Goal: Task Accomplishment & Management: Use online tool/utility

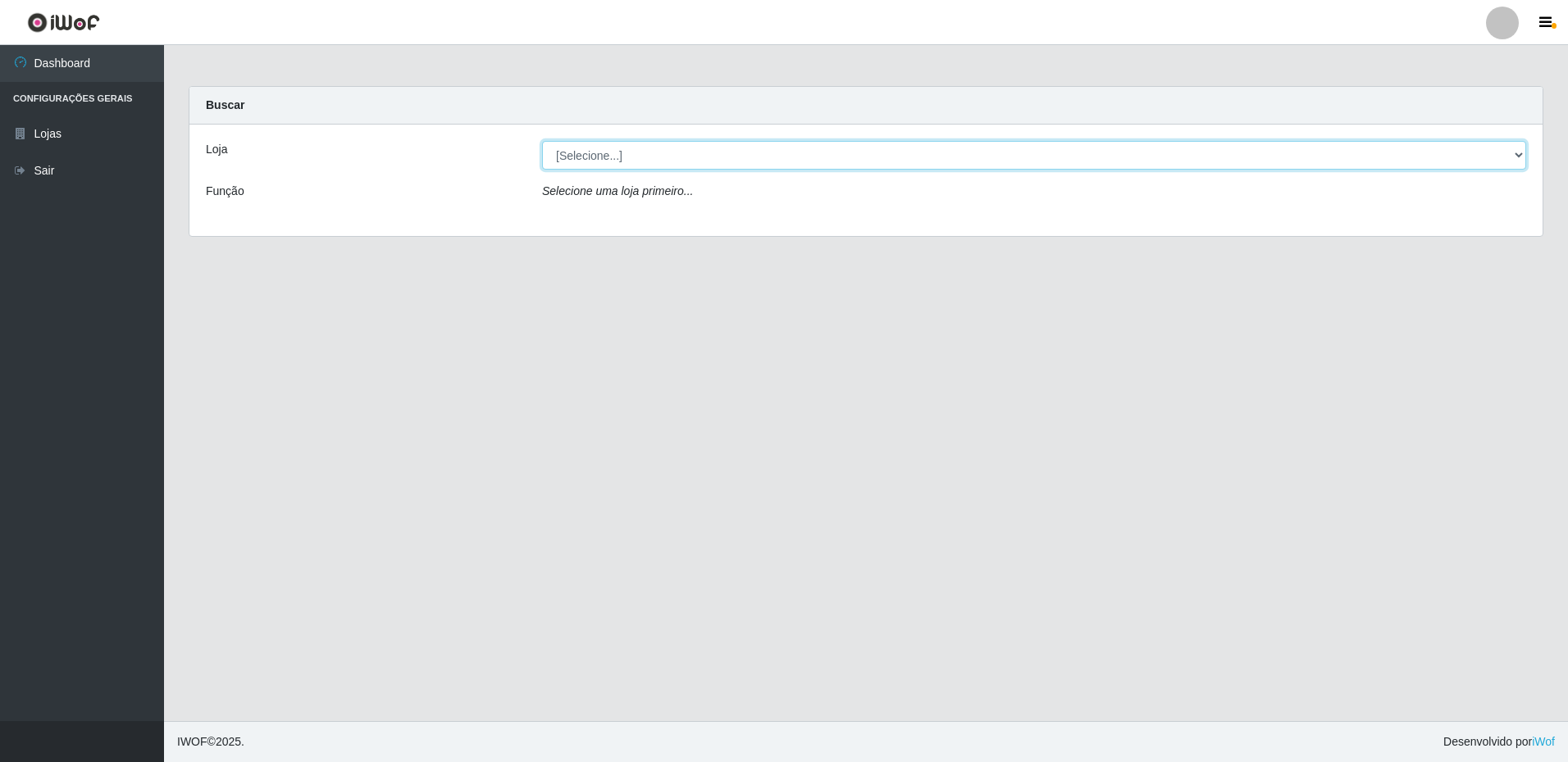
click at [621, 159] on select "[Selecione...] Extrabom - Loja 16 [GEOGRAPHIC_DATA]" at bounding box center [1034, 156] width 984 height 29
select select "450"
click at [542, 141] on select "[Selecione...] Extrabom - Loja 16 [GEOGRAPHIC_DATA]" at bounding box center [1034, 156] width 984 height 29
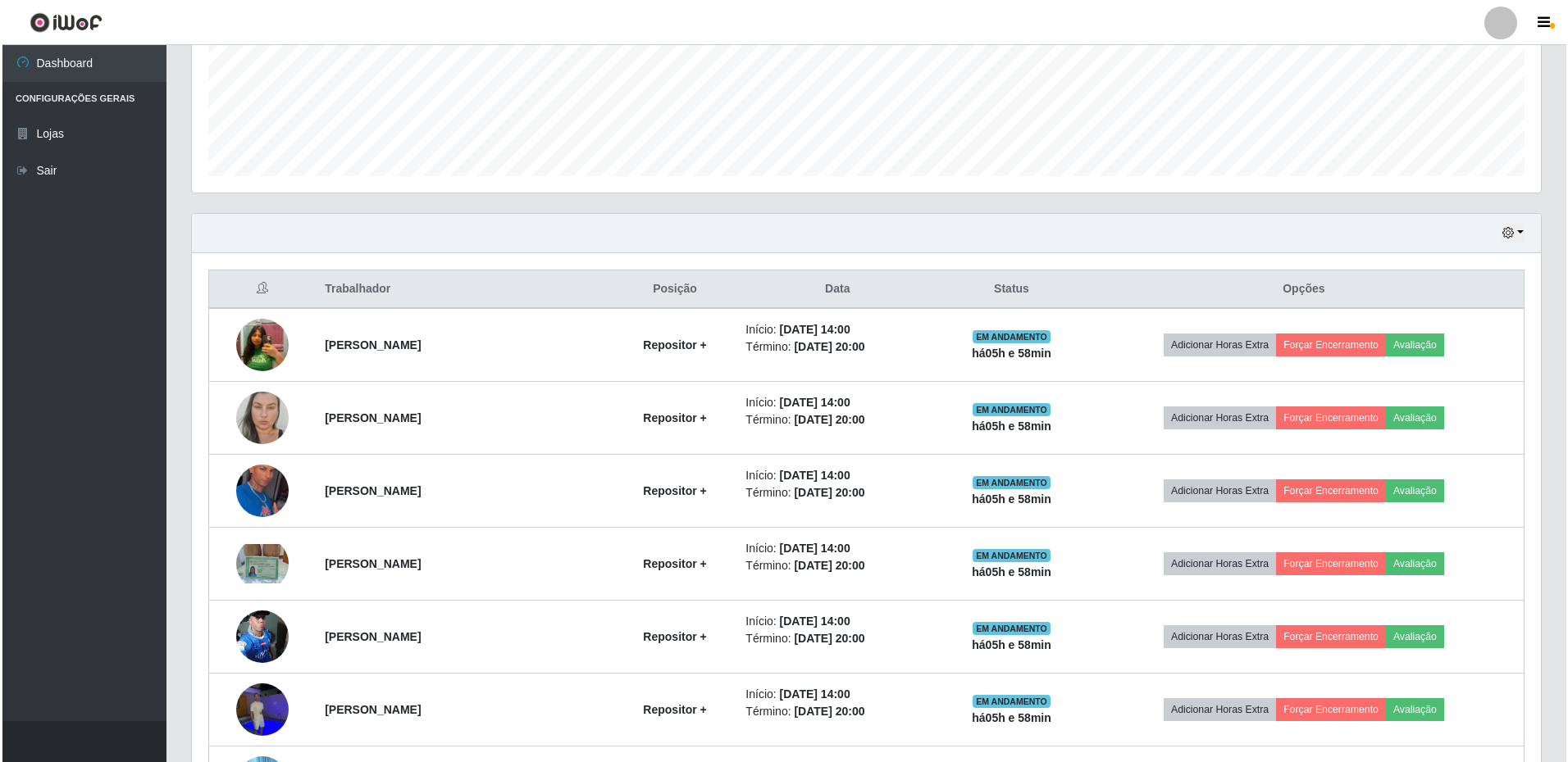
scroll to position [492, 0]
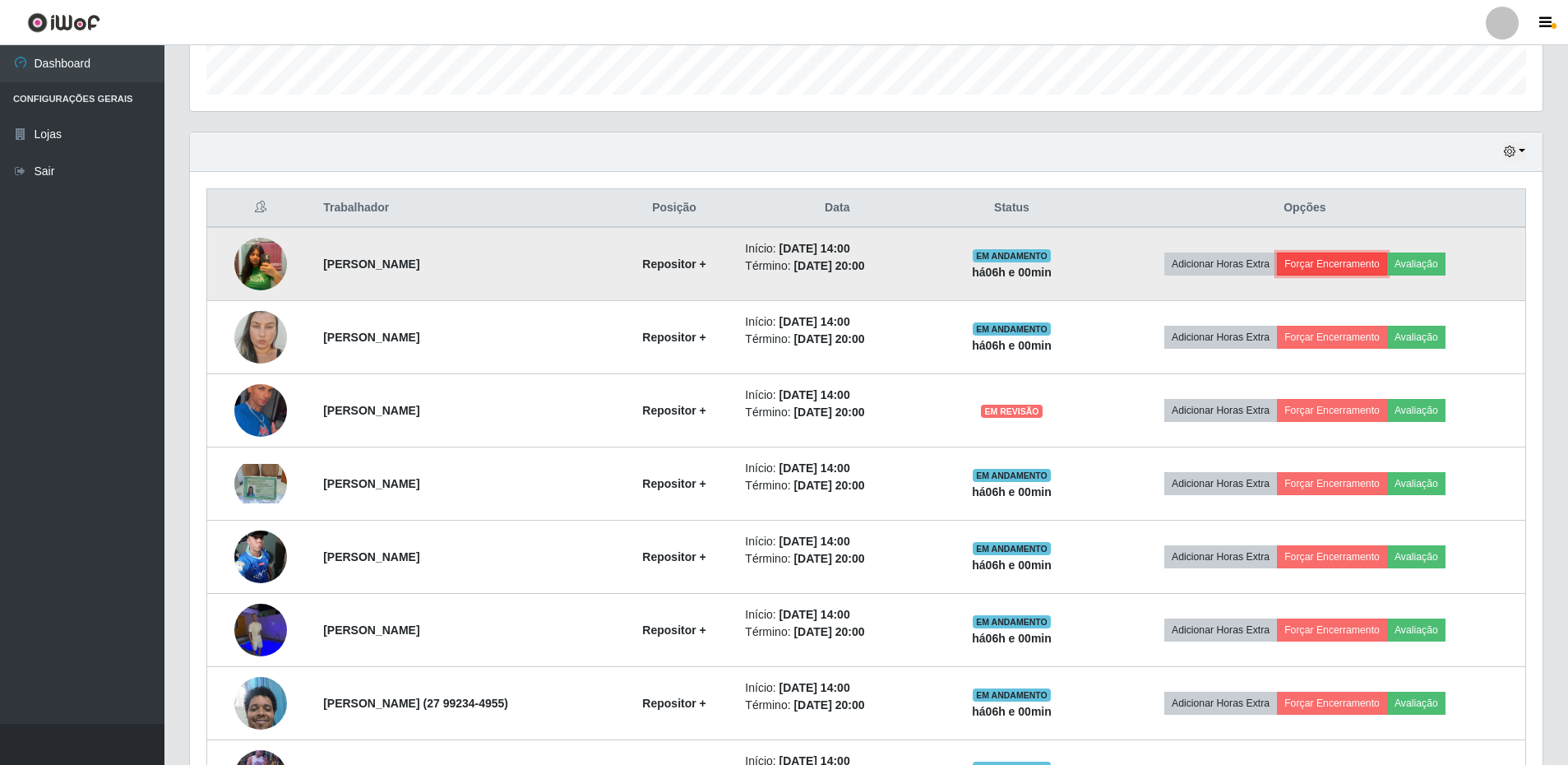
click at [1335, 269] on button "Forçar Encerramento" at bounding box center [1332, 264] width 110 height 23
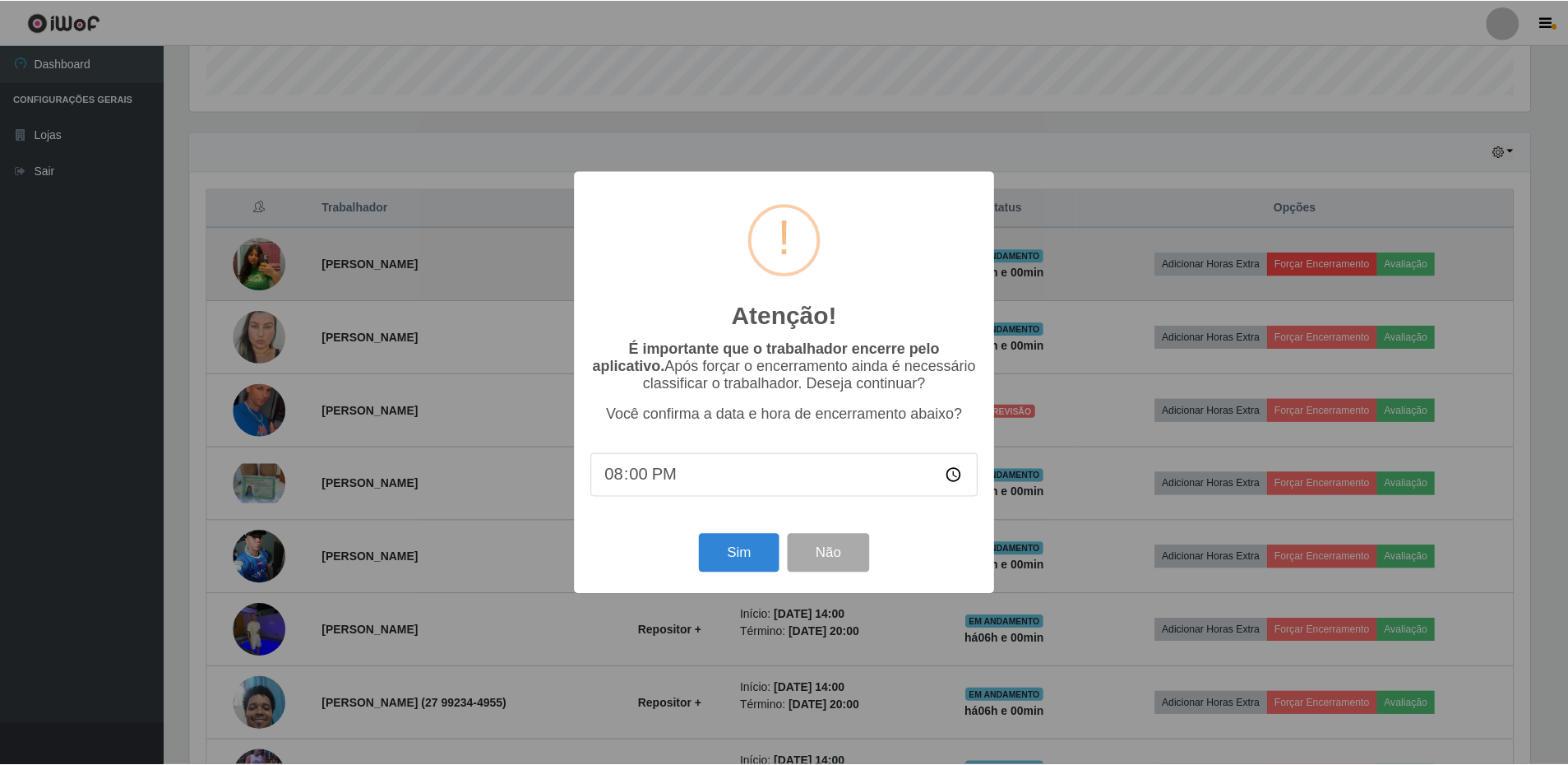
scroll to position [341, 1345]
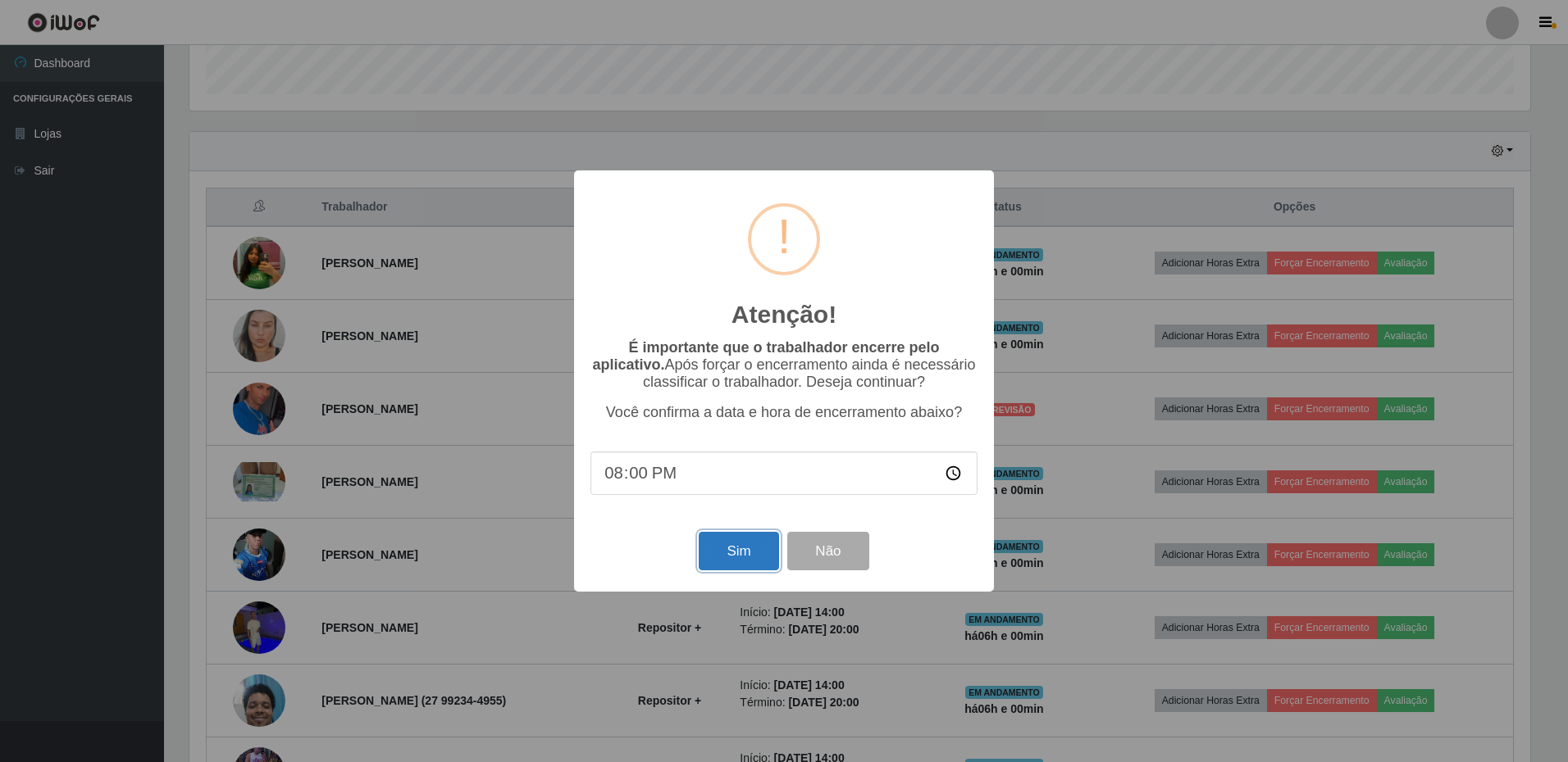
click at [722, 564] on button "Sim" at bounding box center [738, 551] width 80 height 38
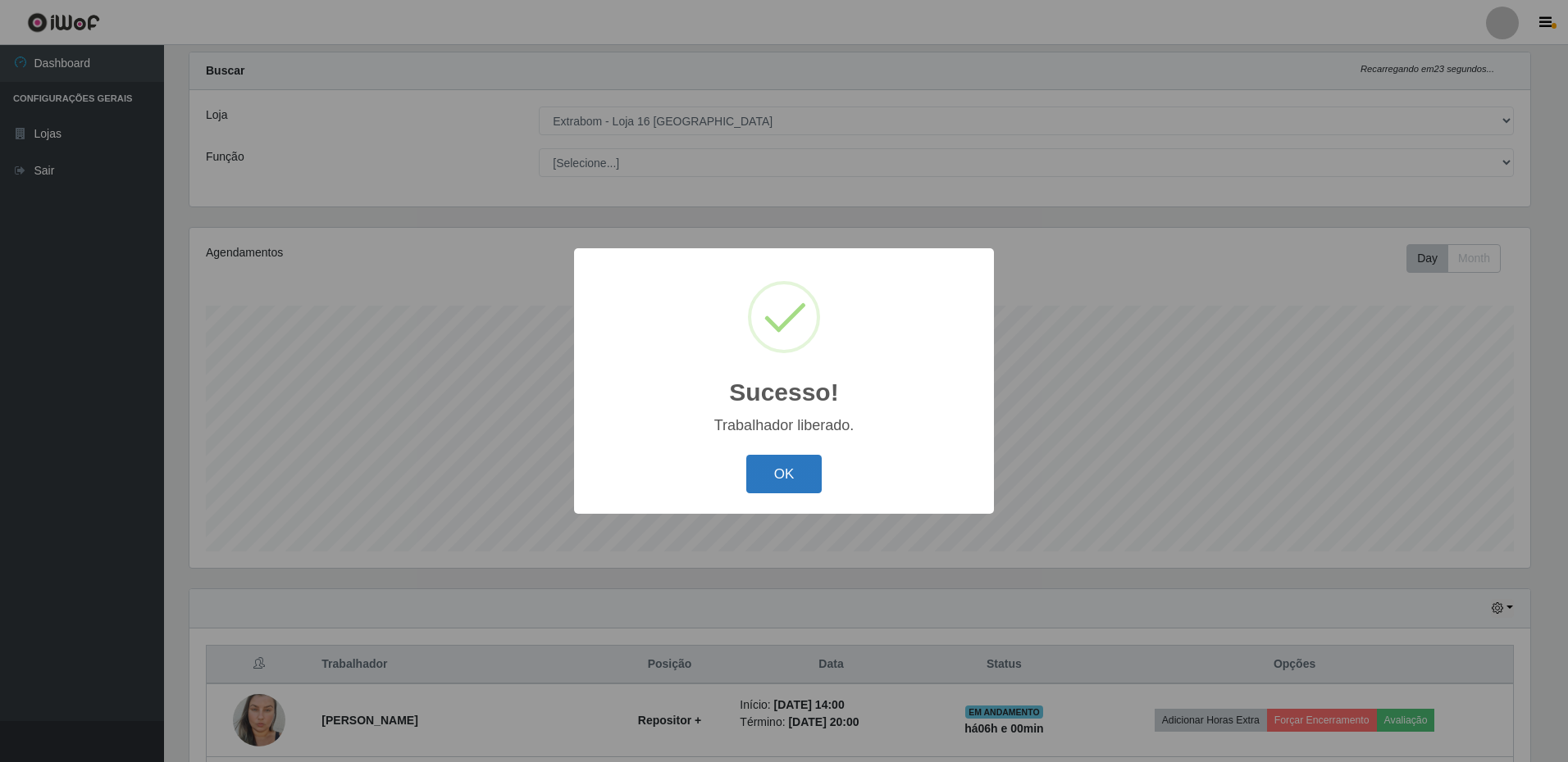
click at [803, 484] on button "OK" at bounding box center [784, 474] width 76 height 38
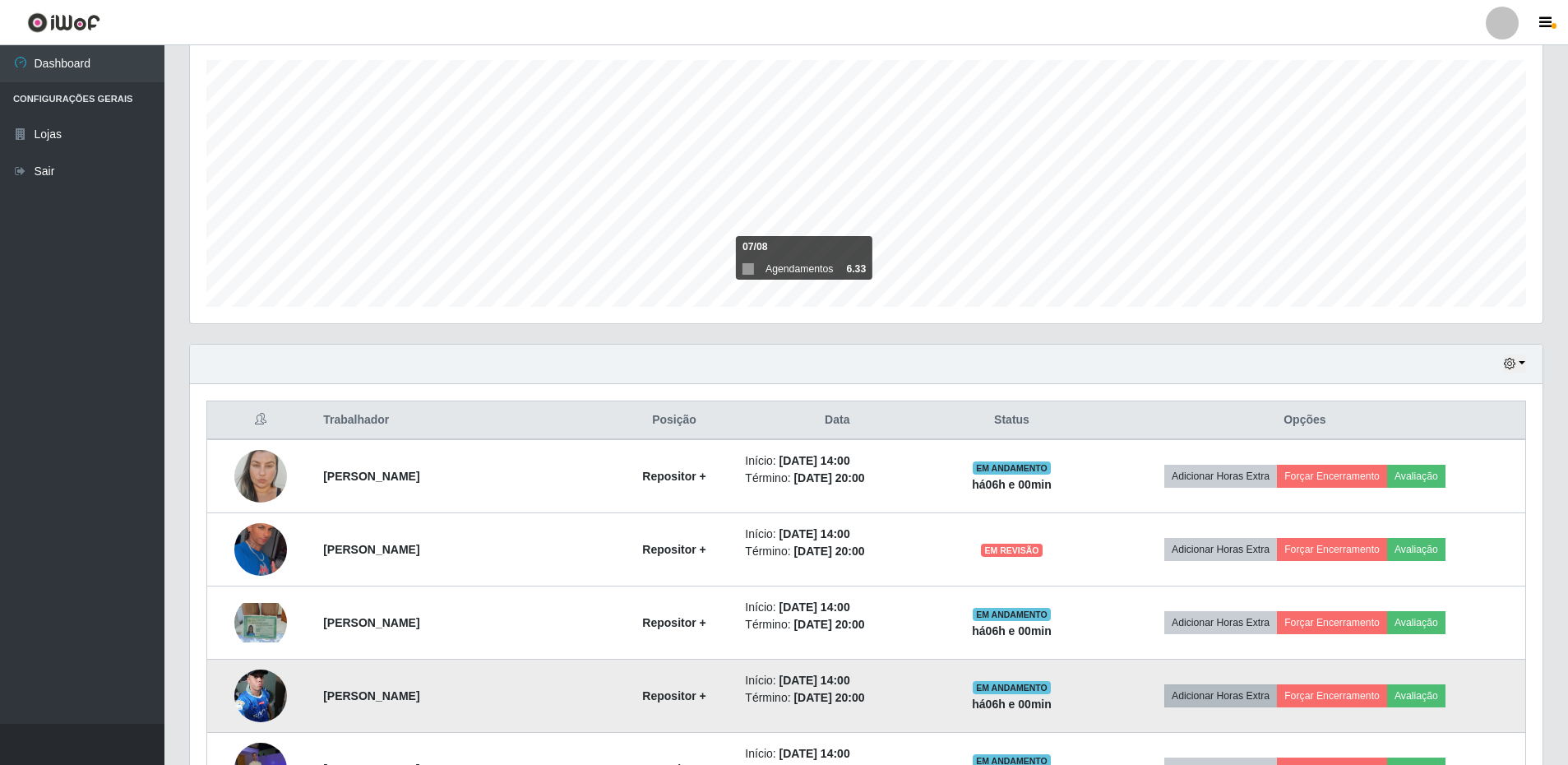
scroll to position [363, 0]
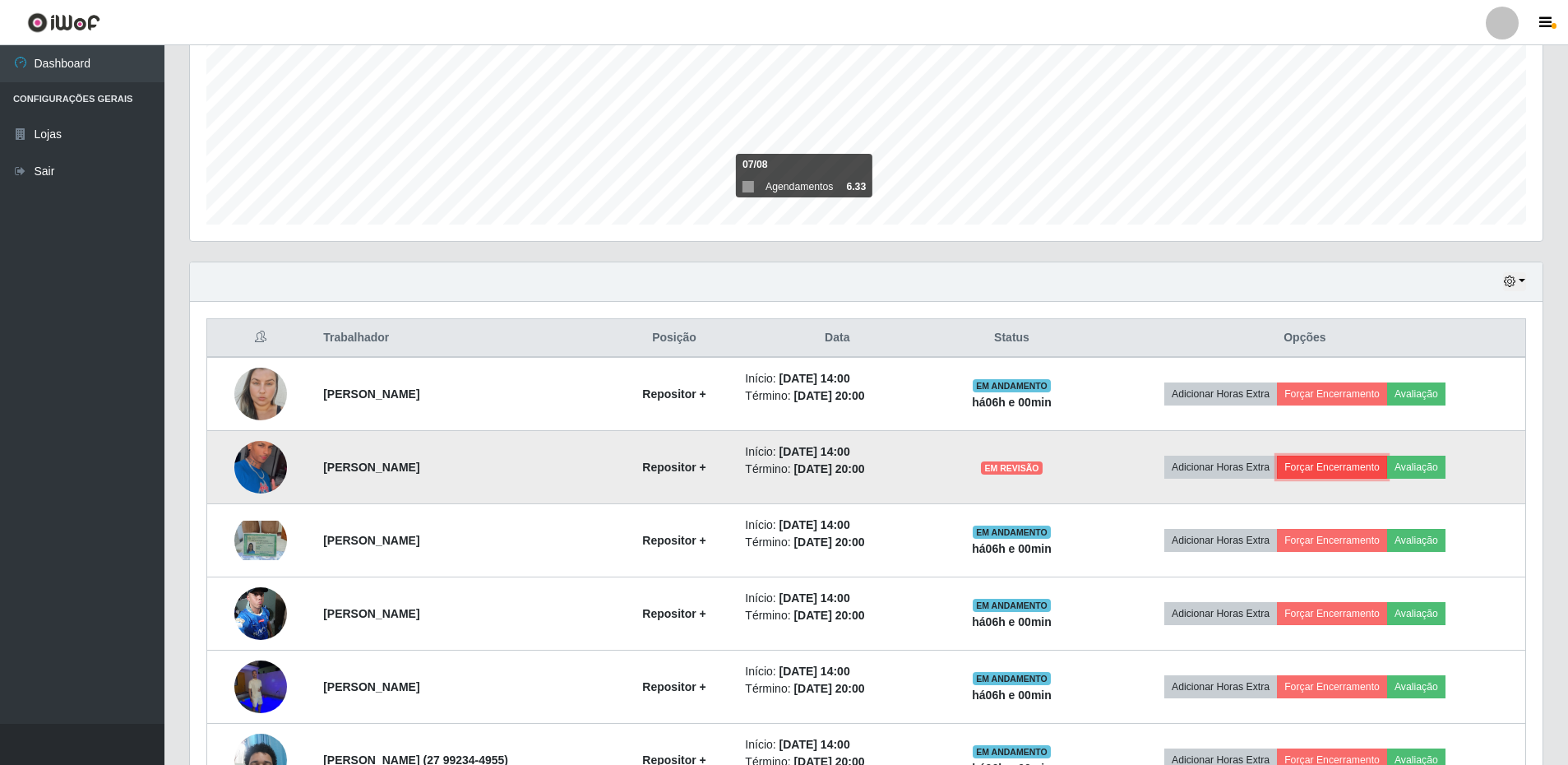
click at [1329, 464] on button "Forçar Encerramento" at bounding box center [1332, 468] width 110 height 23
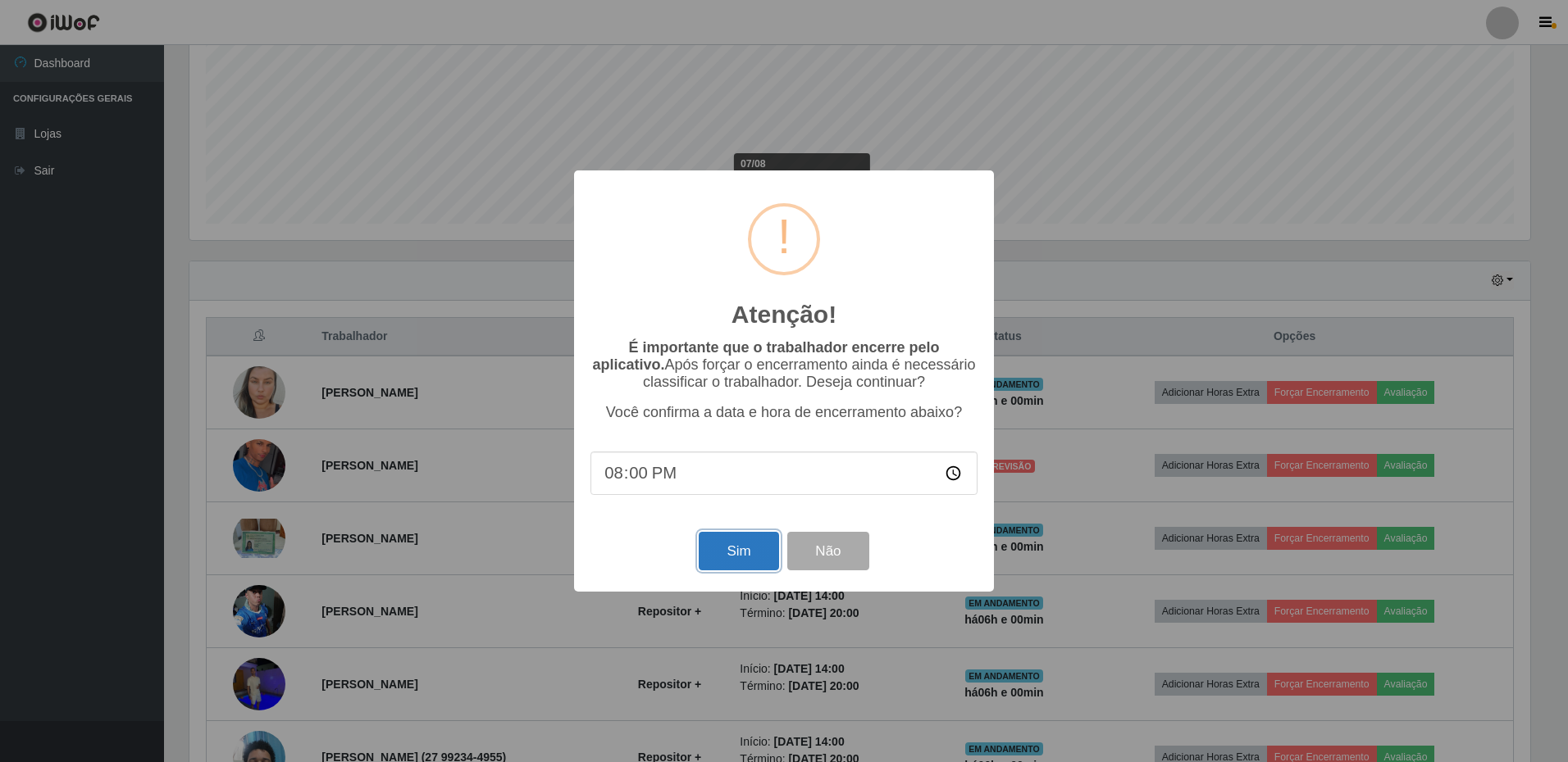
click at [716, 552] on button "Sim" at bounding box center [738, 551] width 80 height 38
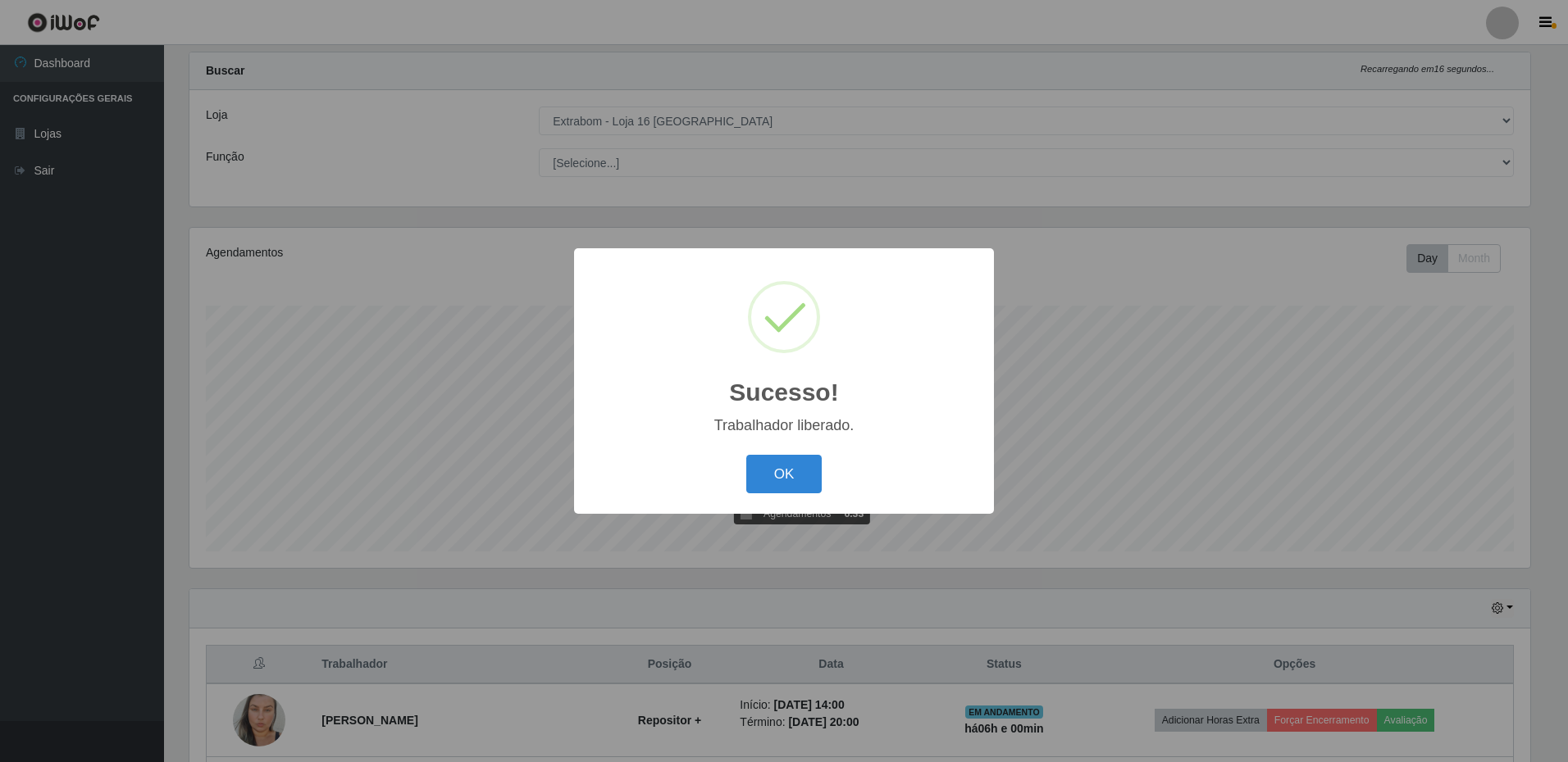
click at [746, 455] on button "OK" at bounding box center [784, 474] width 76 height 38
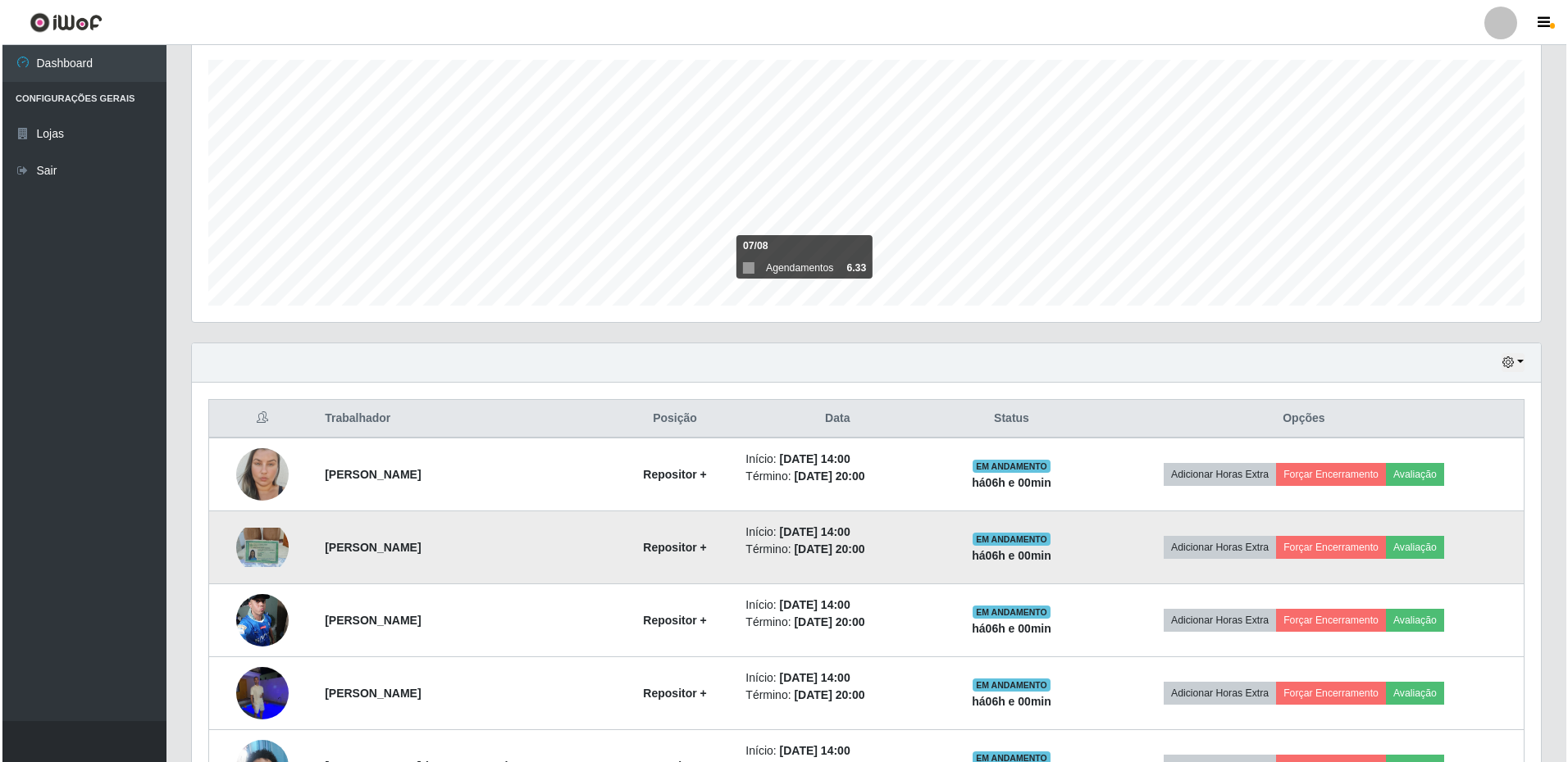
scroll to position [362, 0]
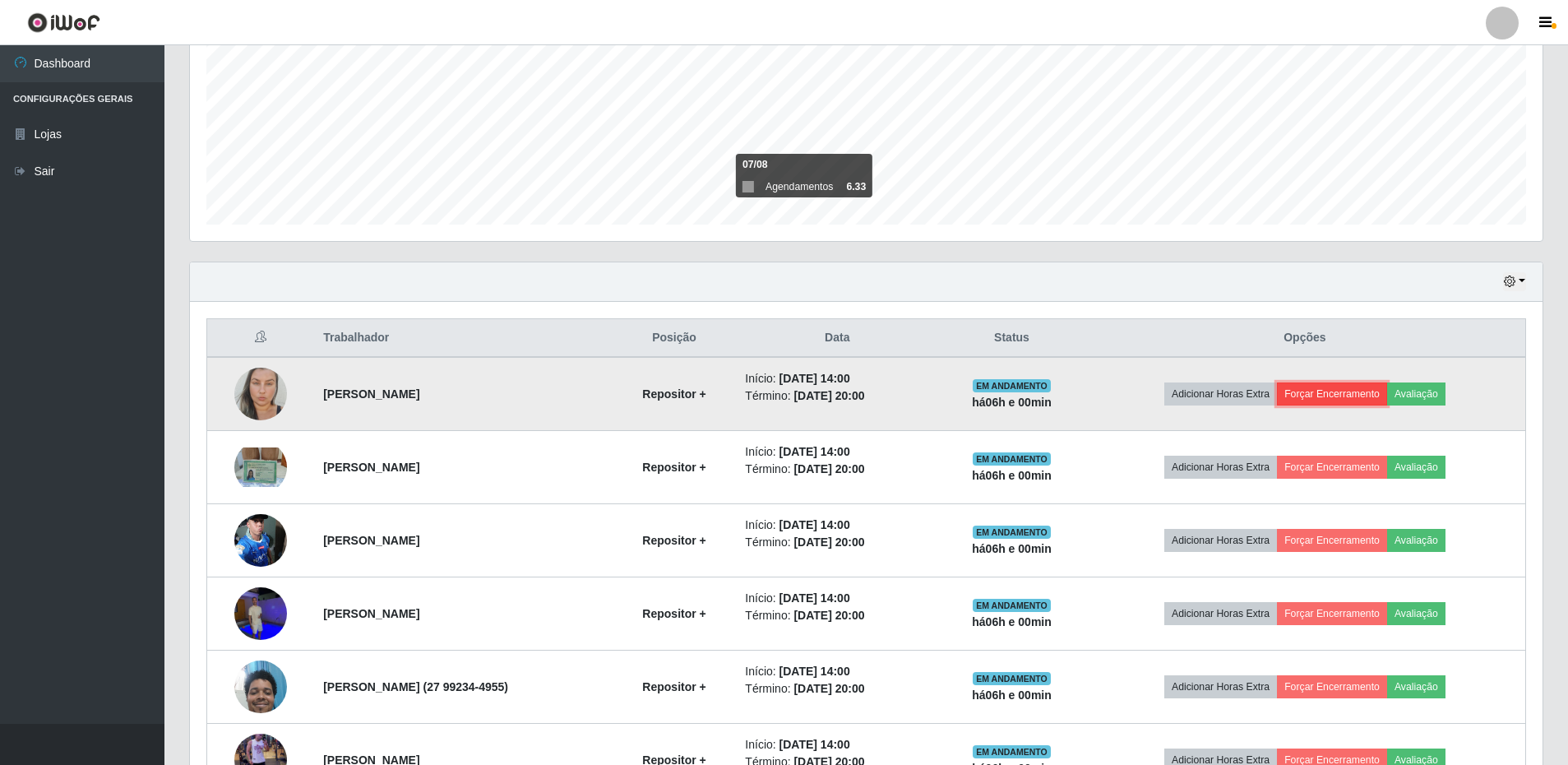
click at [1340, 404] on button "Forçar Encerramento" at bounding box center [1332, 394] width 110 height 23
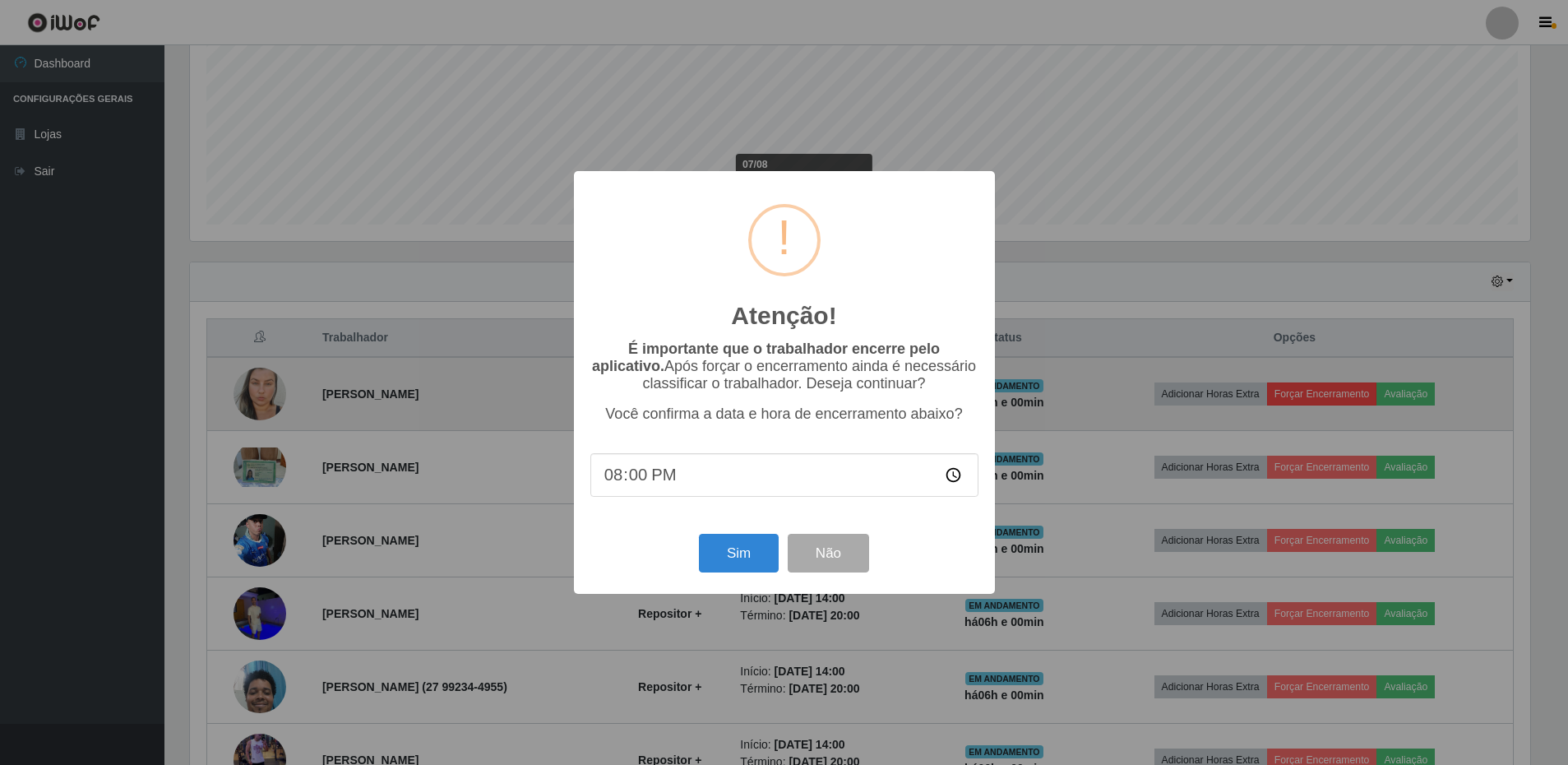
scroll to position [341, 1345]
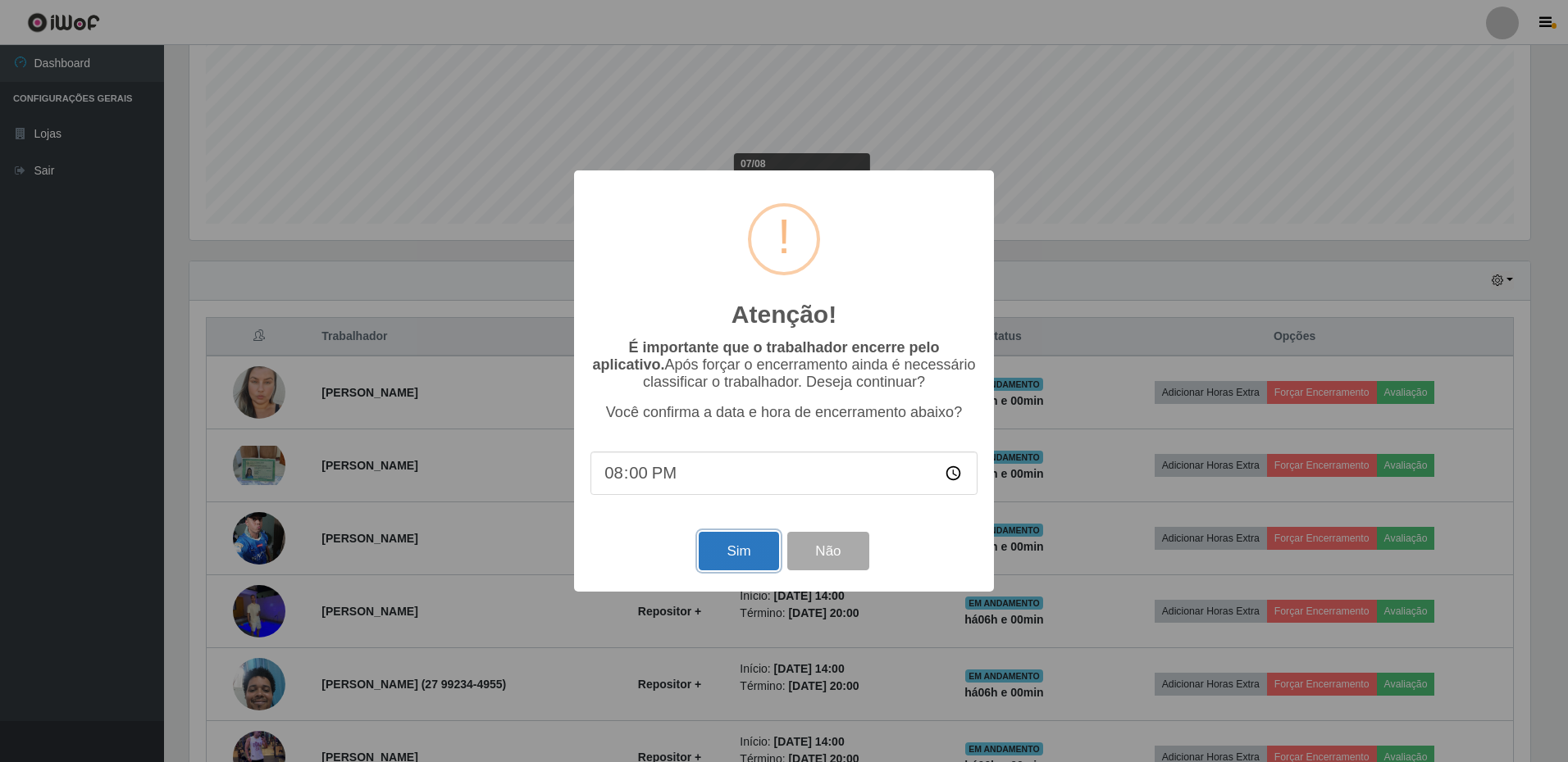
click at [755, 561] on button "Sim" at bounding box center [738, 551] width 80 height 38
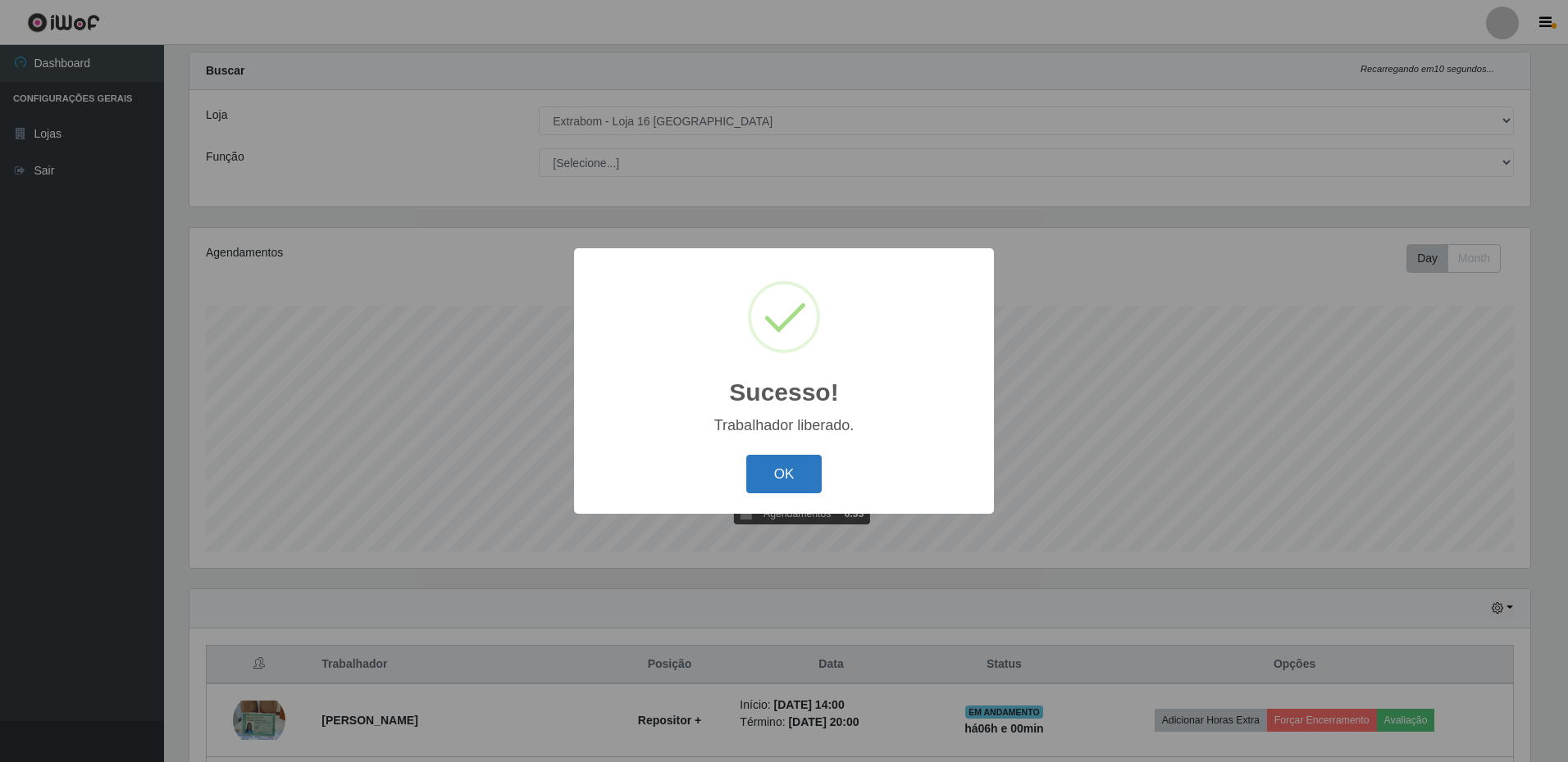
click at [746, 455] on button "OK" at bounding box center [784, 474] width 76 height 38
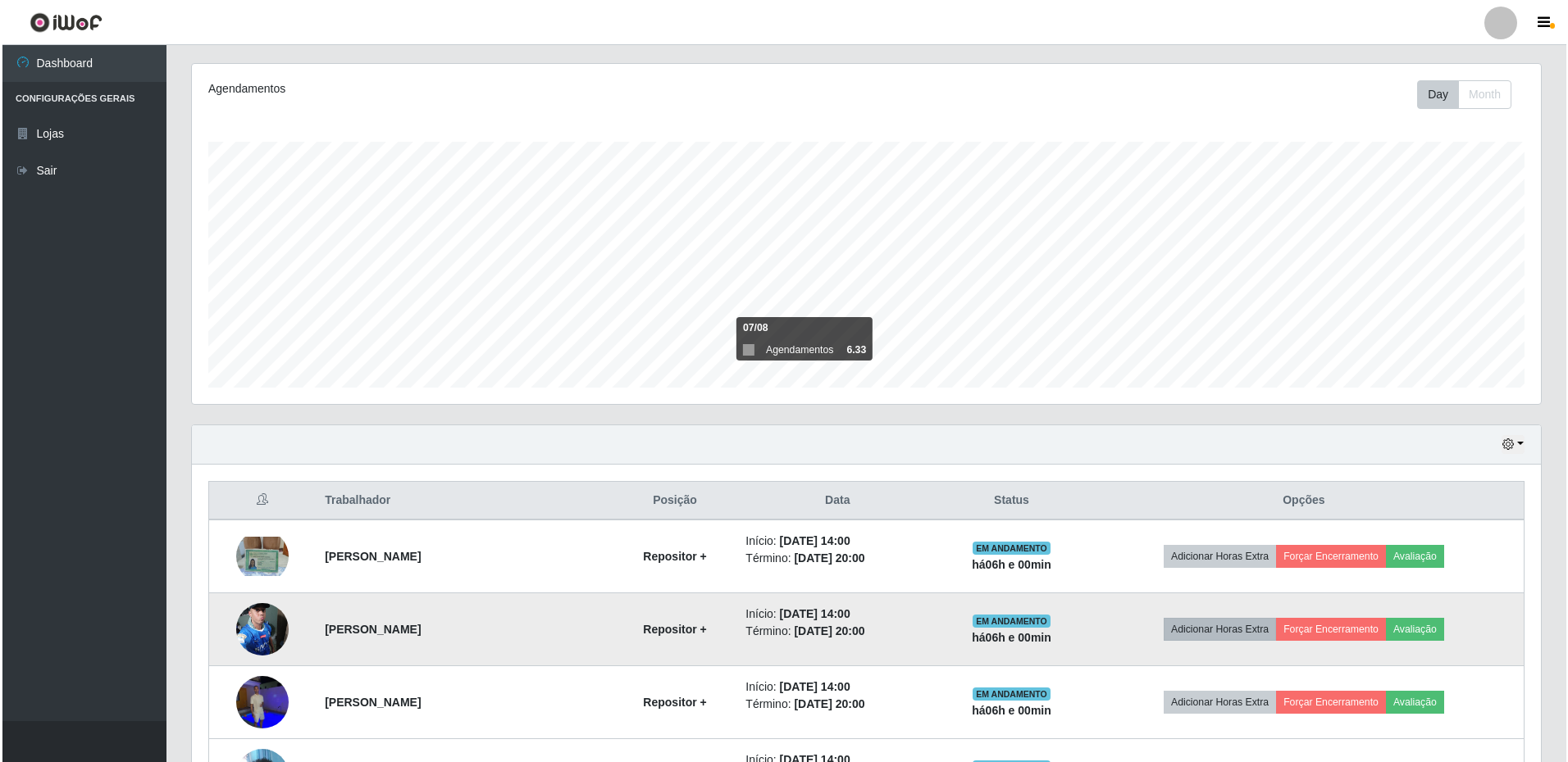
scroll to position [280, 0]
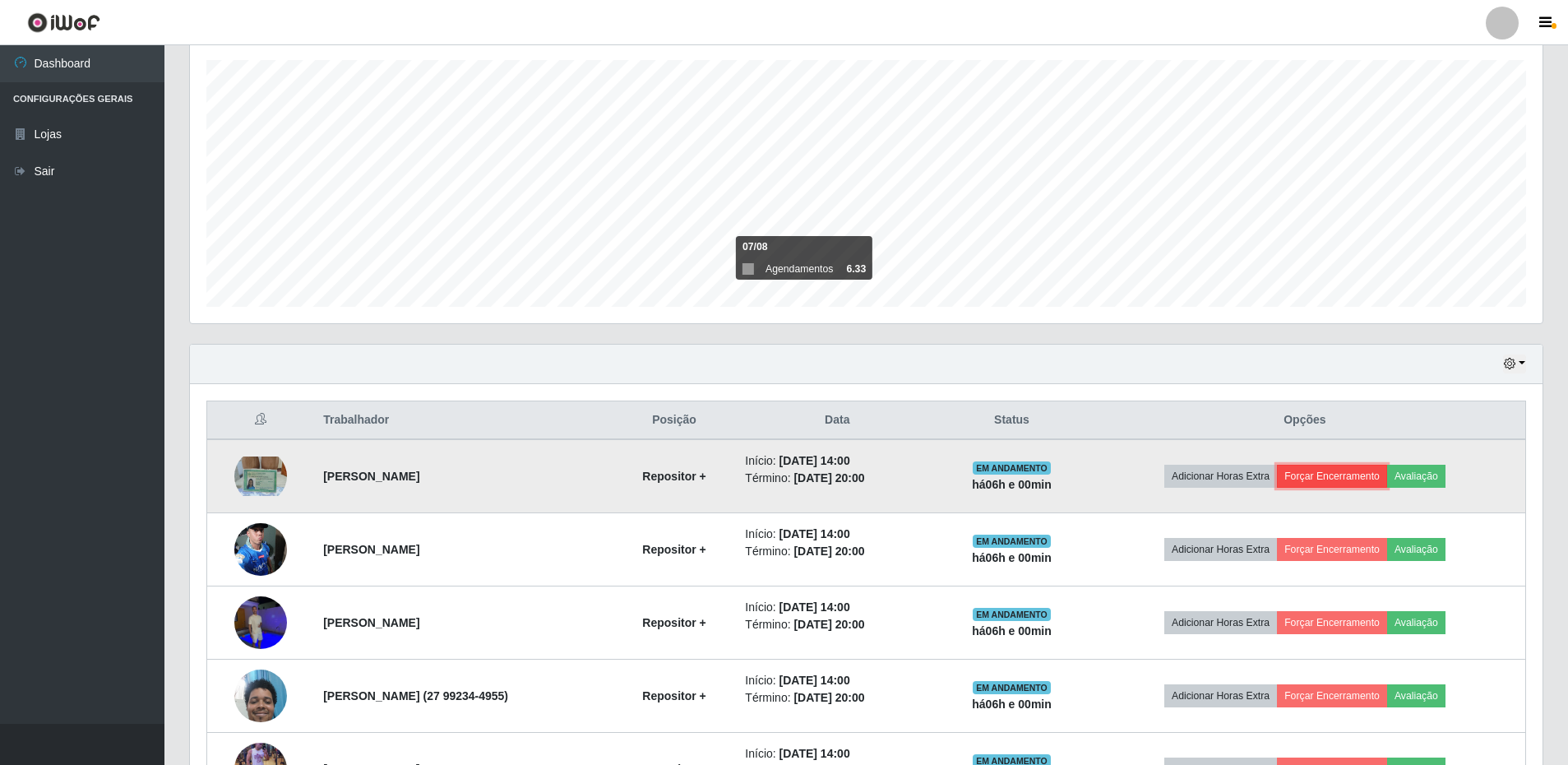
click at [1340, 479] on button "Forçar Encerramento" at bounding box center [1332, 476] width 110 height 23
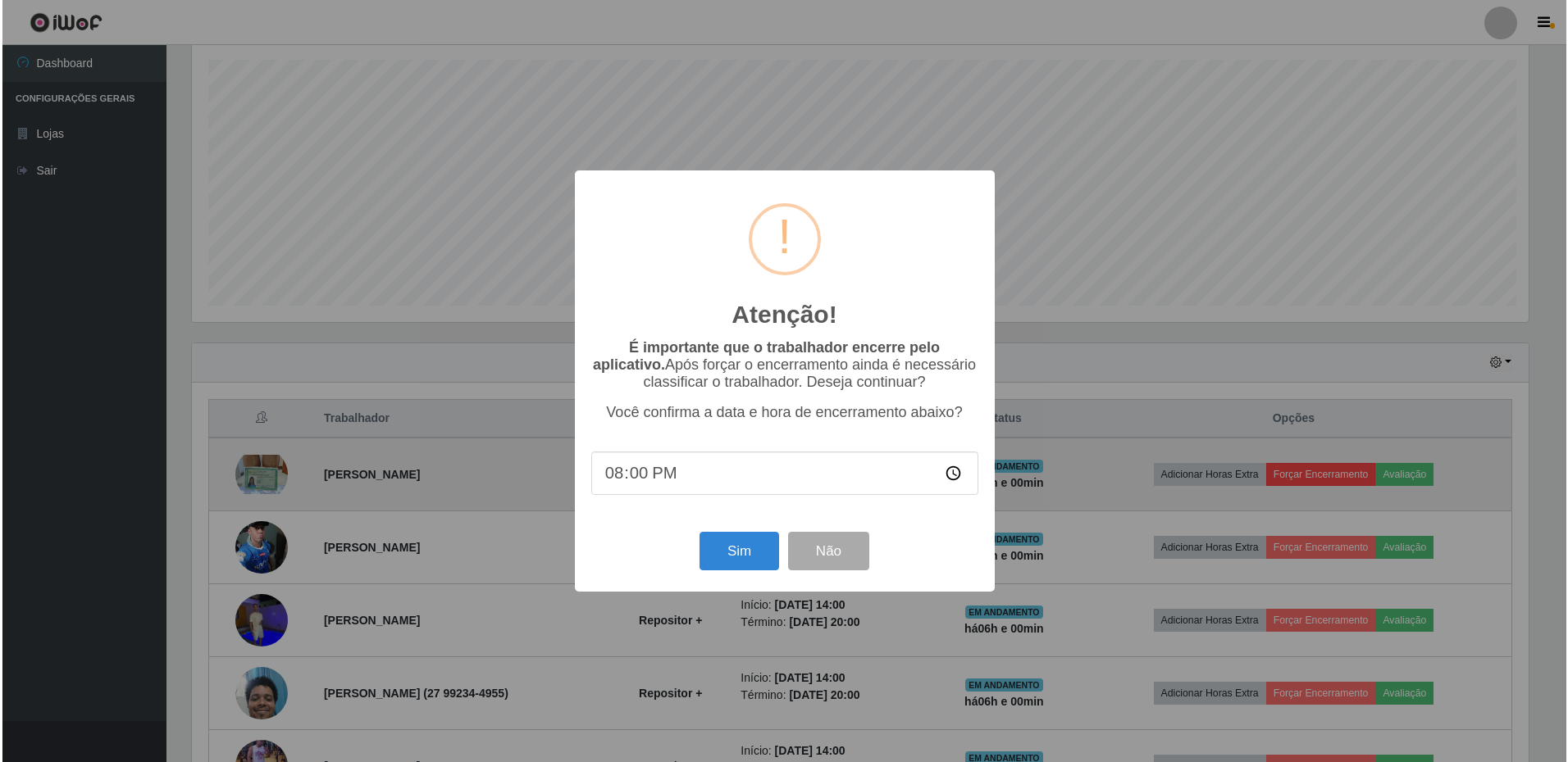
scroll to position [0, 0]
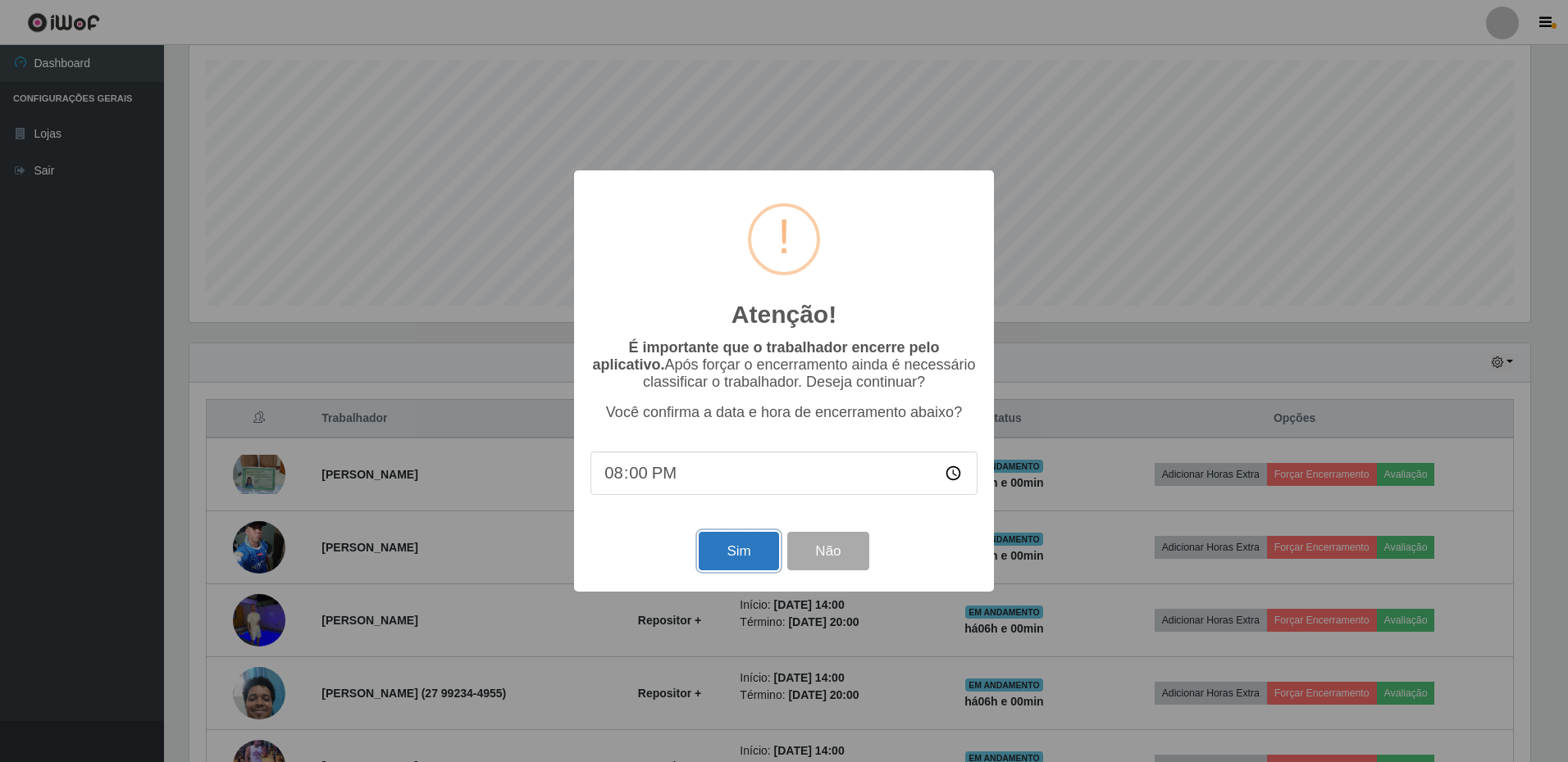
click at [729, 558] on button "Sim" at bounding box center [738, 551] width 80 height 38
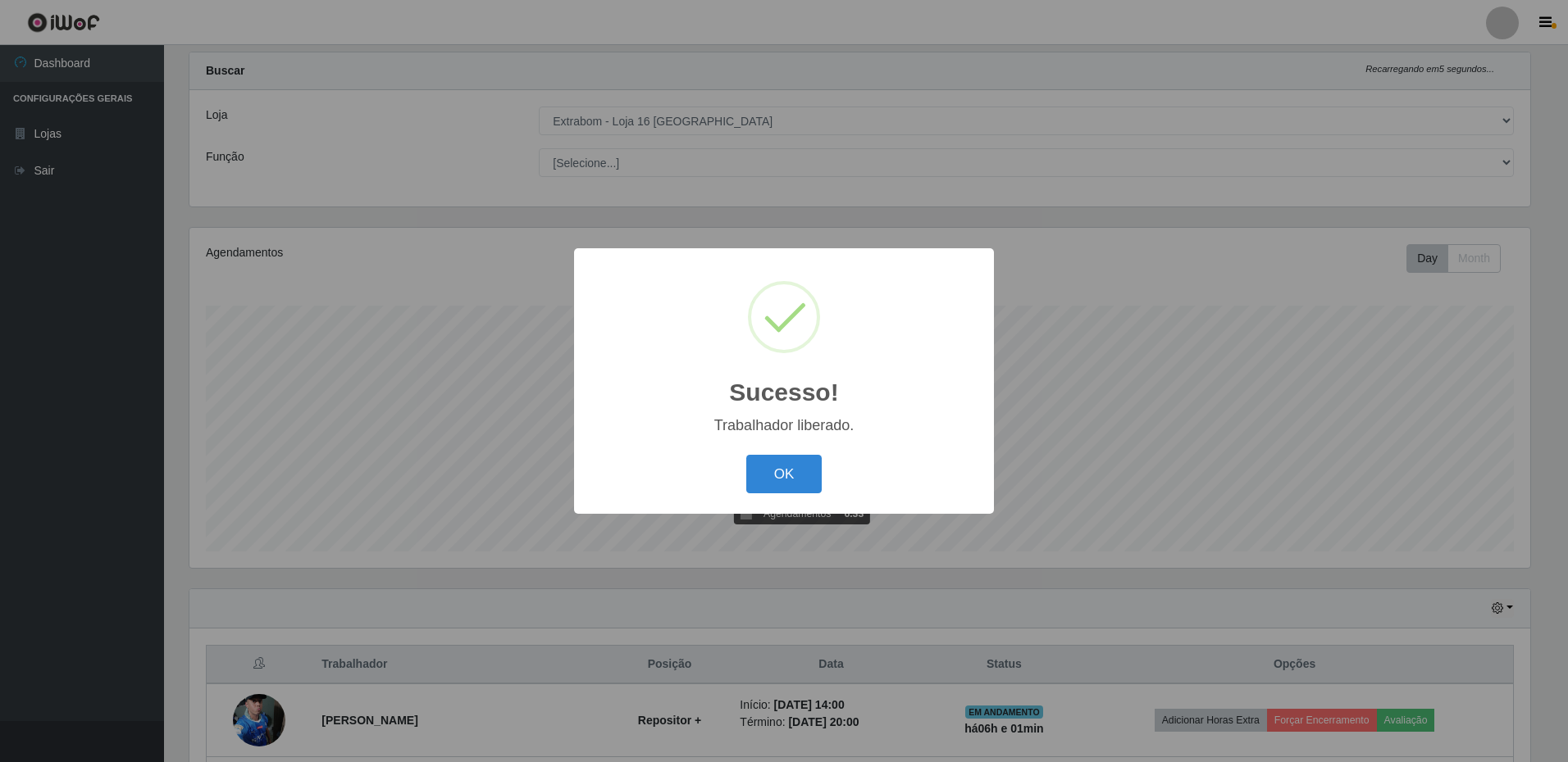
click at [746, 455] on button "OK" at bounding box center [784, 474] width 76 height 38
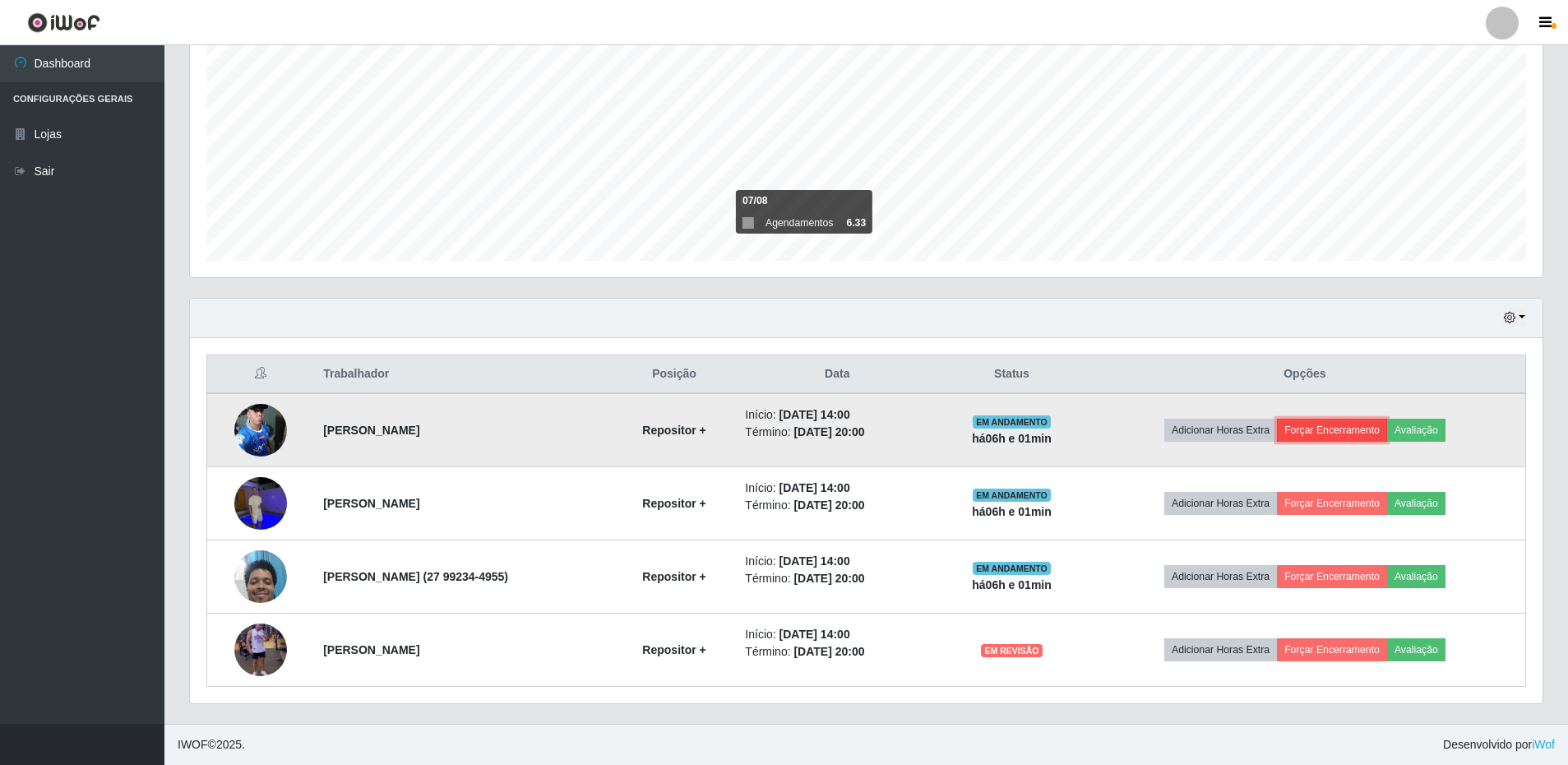
click at [1342, 430] on button "Forçar Encerramento" at bounding box center [1332, 431] width 110 height 23
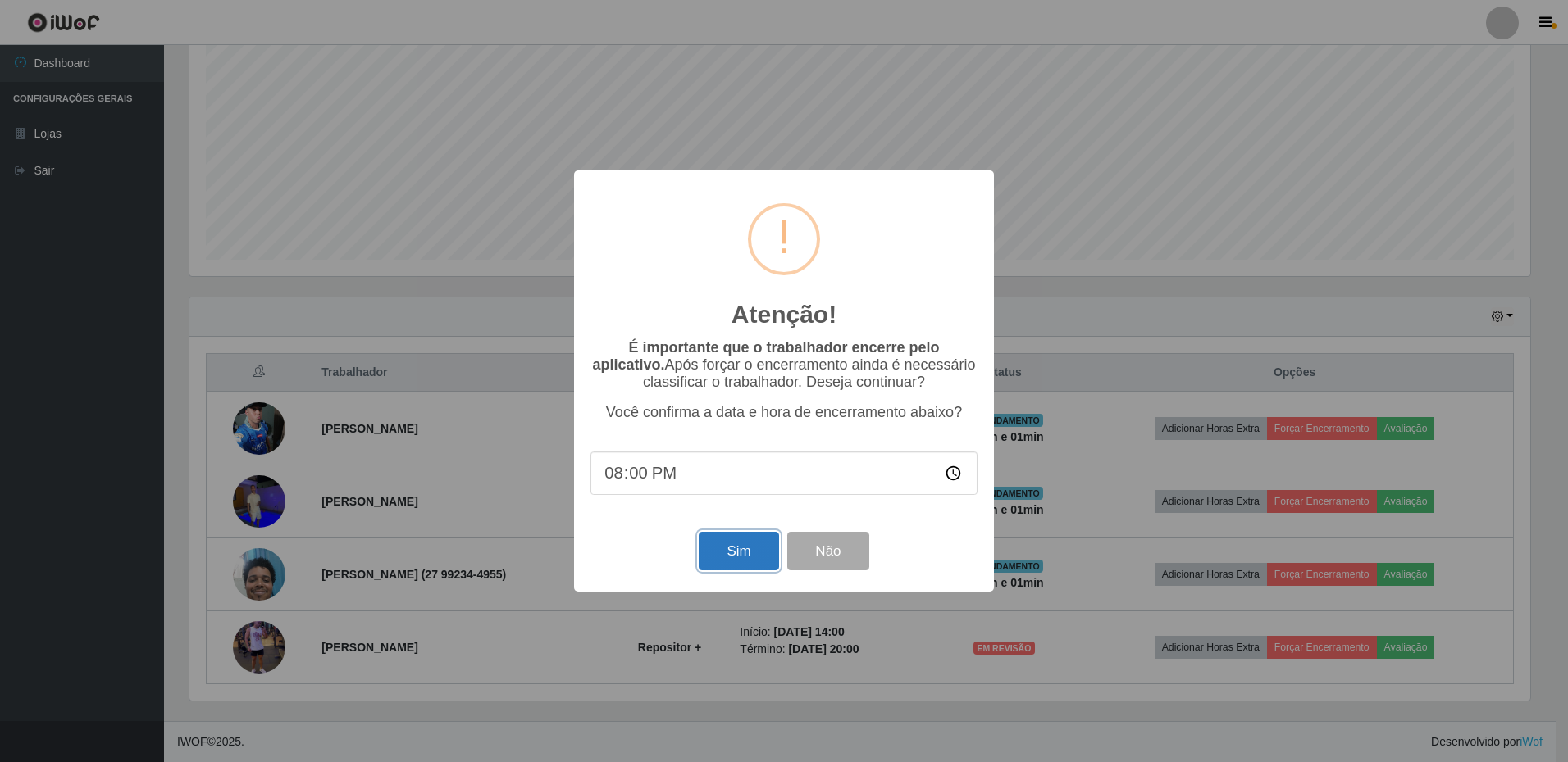
click at [733, 559] on button "Sim" at bounding box center [738, 551] width 80 height 38
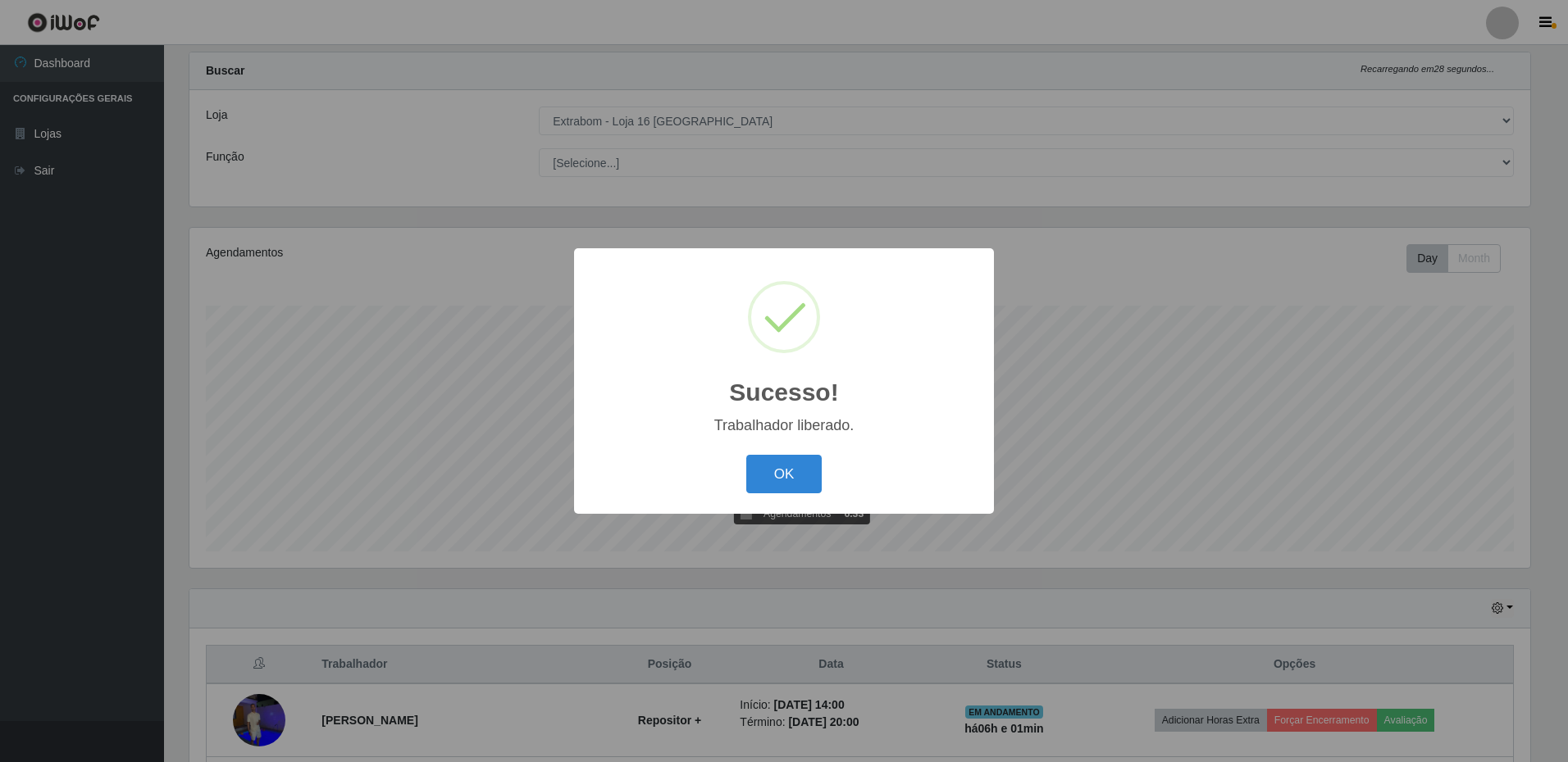
click at [746, 455] on button "OK" at bounding box center [784, 474] width 76 height 38
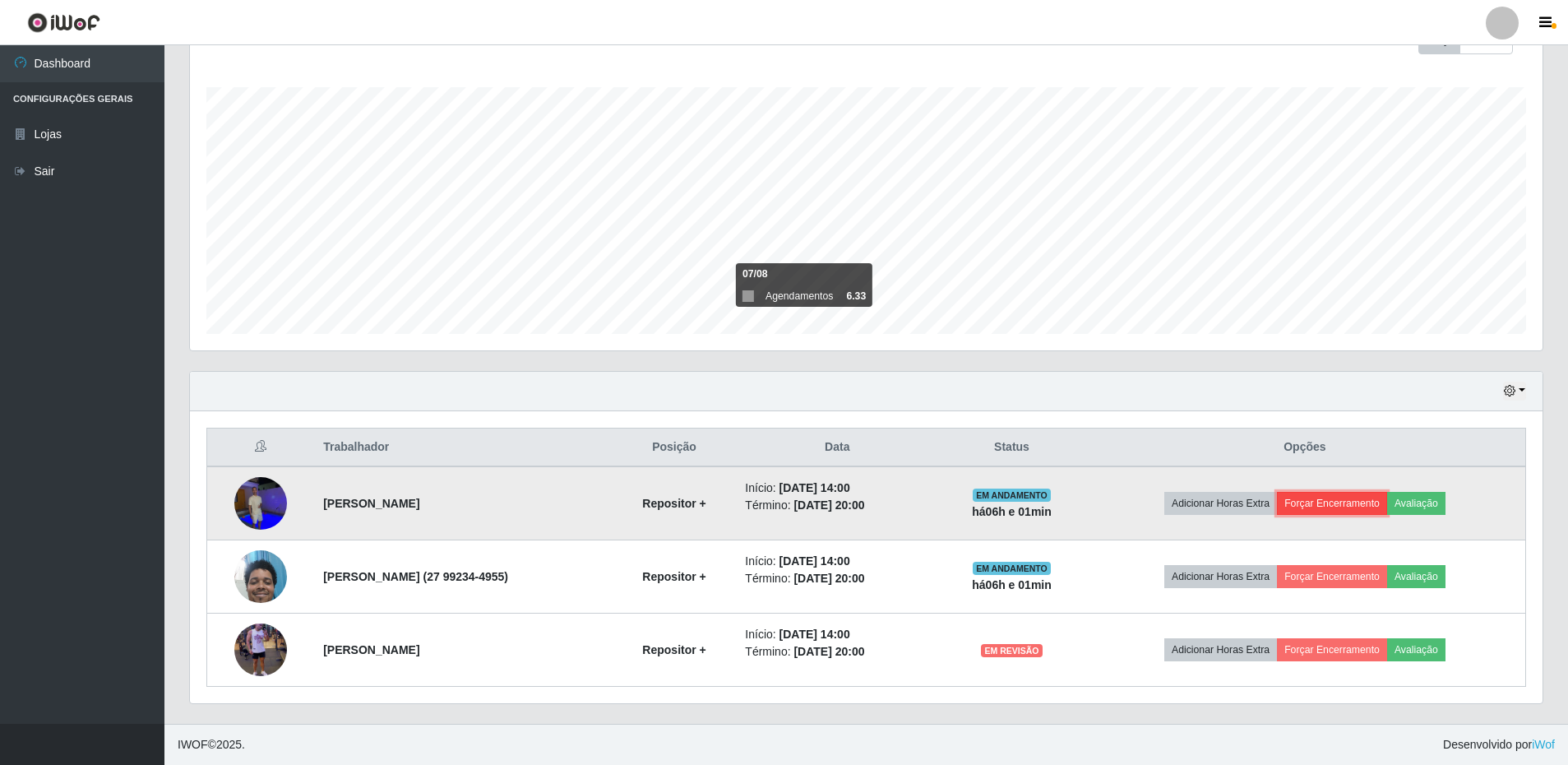
click at [1368, 499] on button "Forçar Encerramento" at bounding box center [1332, 503] width 110 height 23
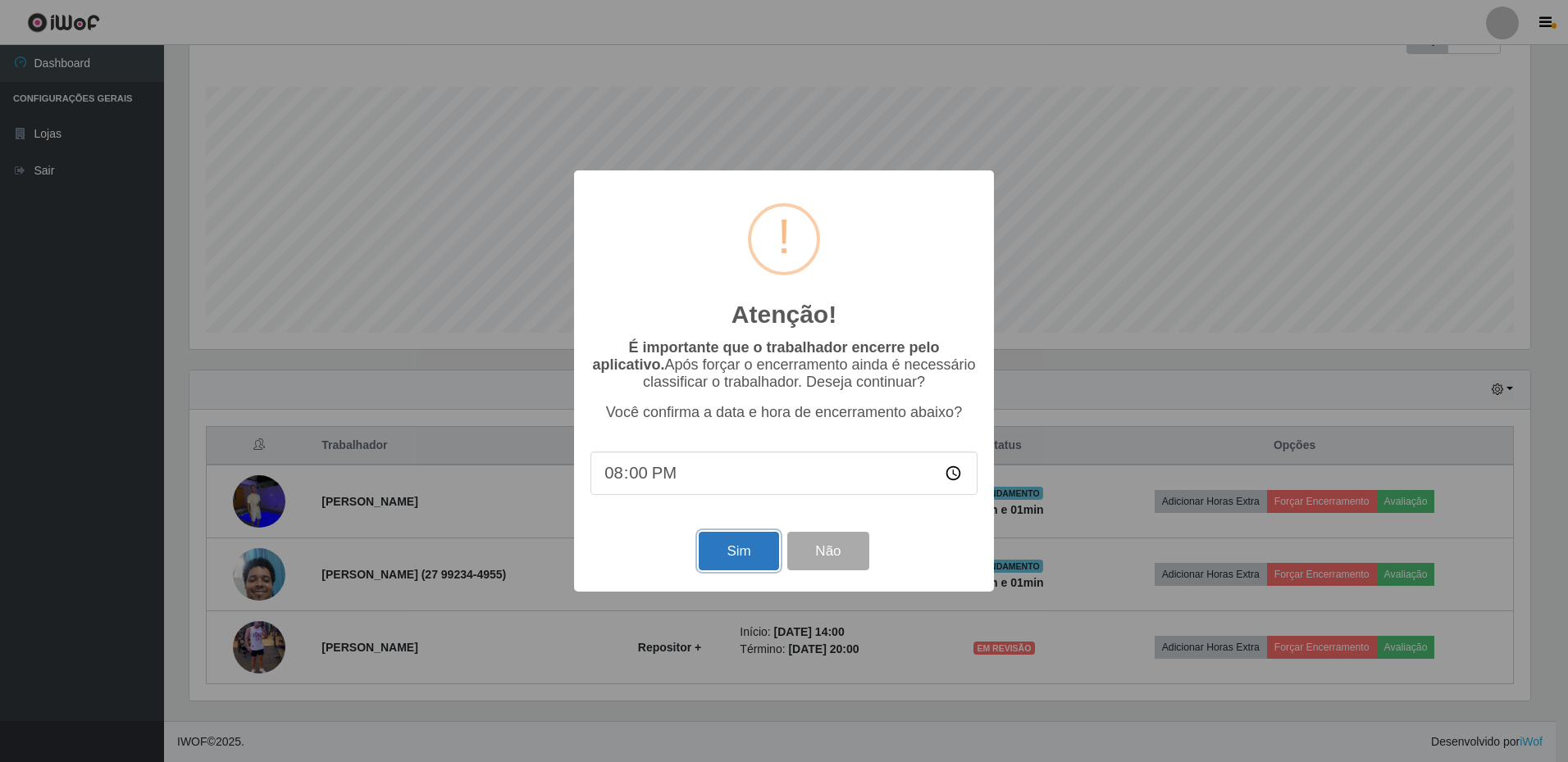
click at [752, 548] on button "Sim" at bounding box center [738, 551] width 80 height 38
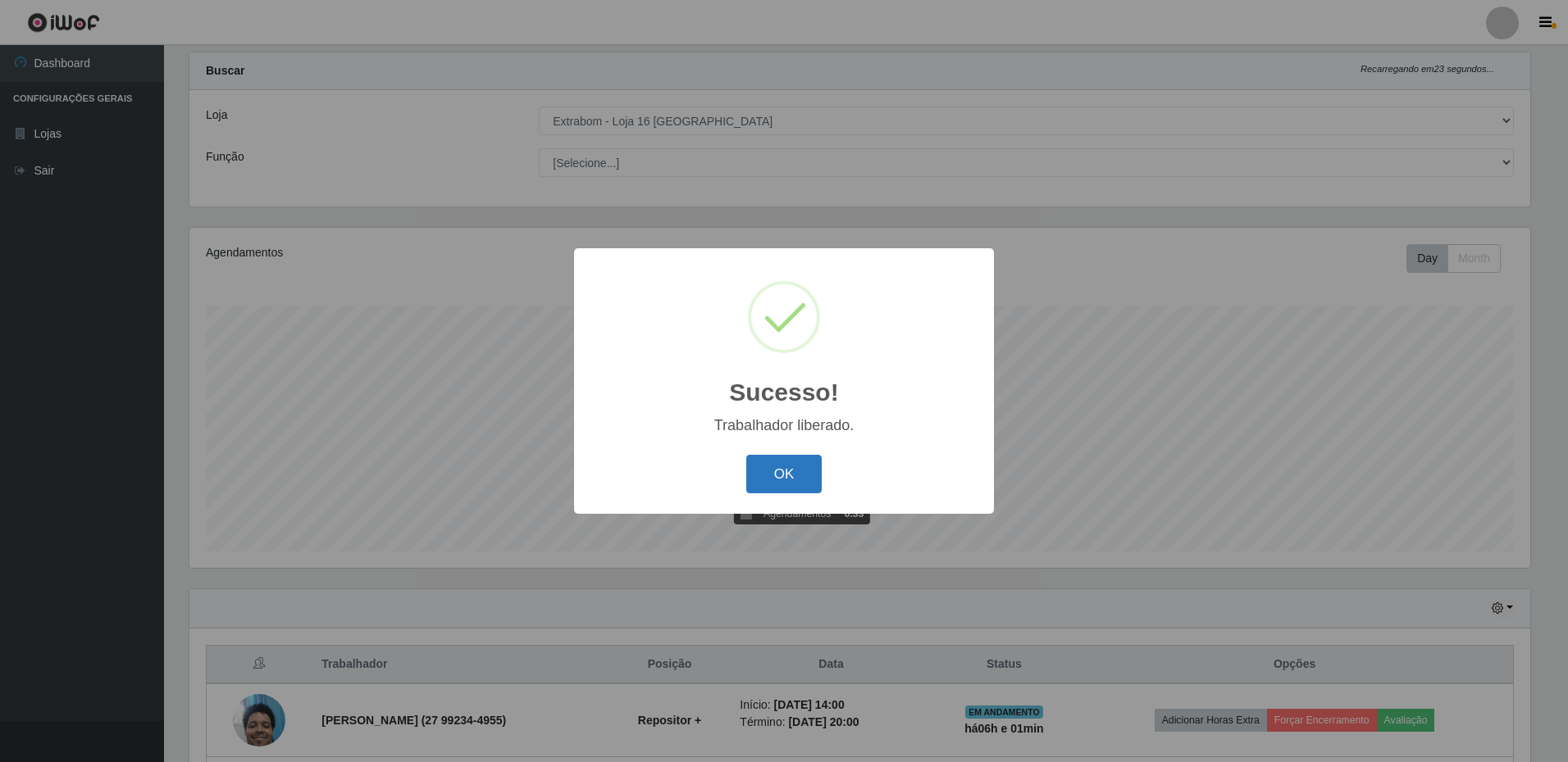
click at [746, 455] on button "OK" at bounding box center [784, 474] width 76 height 38
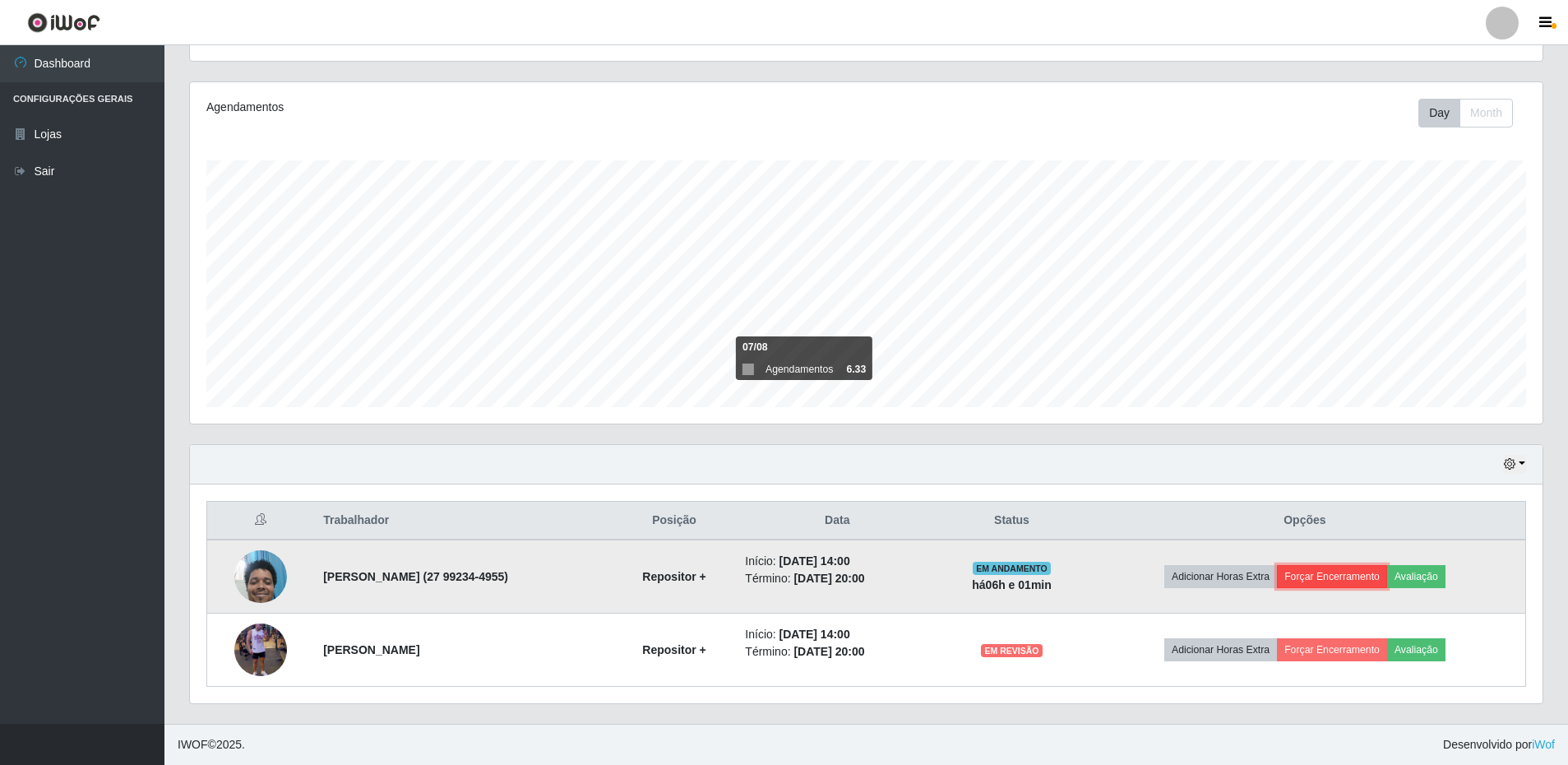
click at [1346, 581] on button "Forçar Encerramento" at bounding box center [1332, 577] width 110 height 23
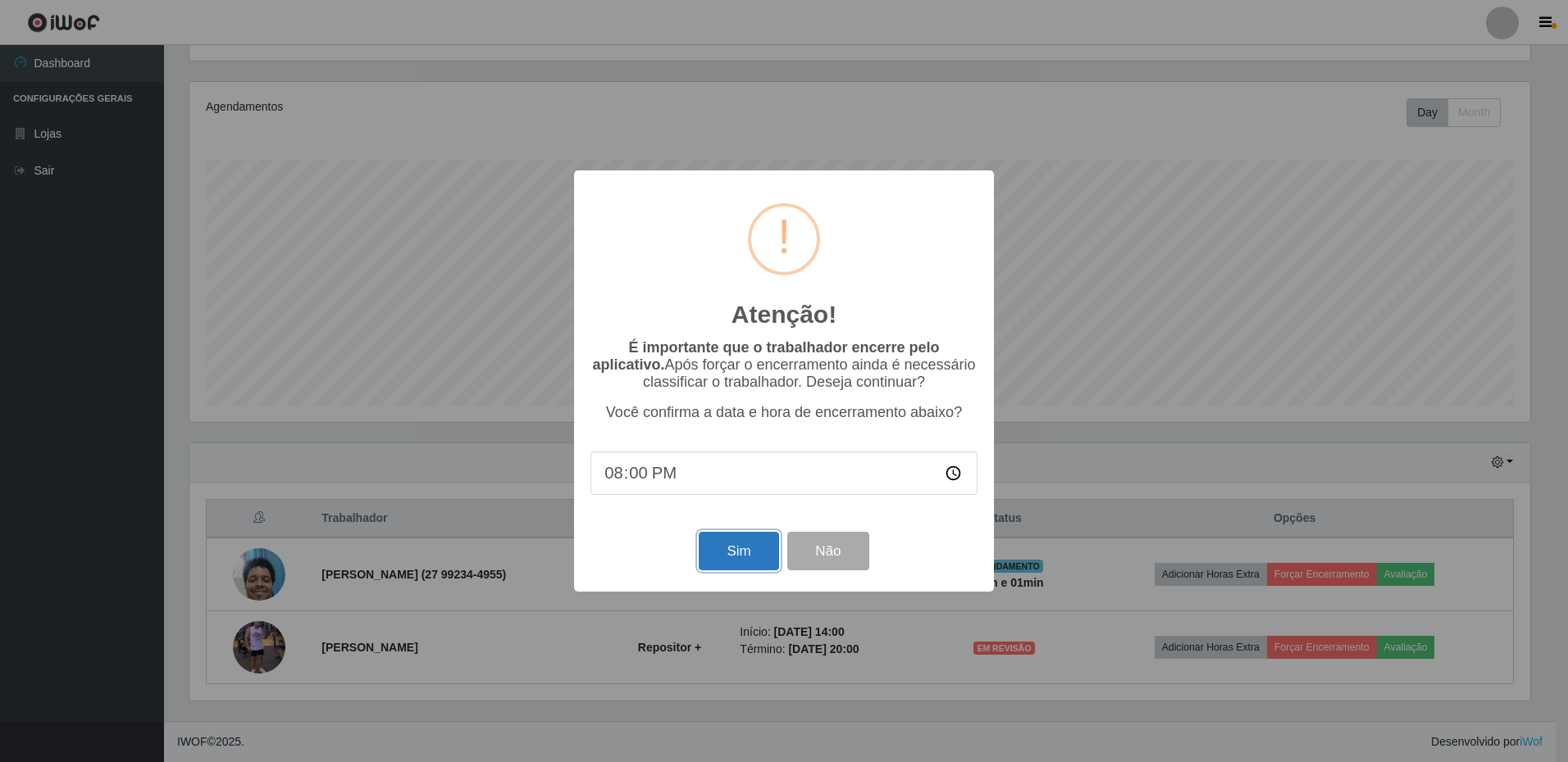
click at [752, 554] on button "Sim" at bounding box center [738, 551] width 80 height 38
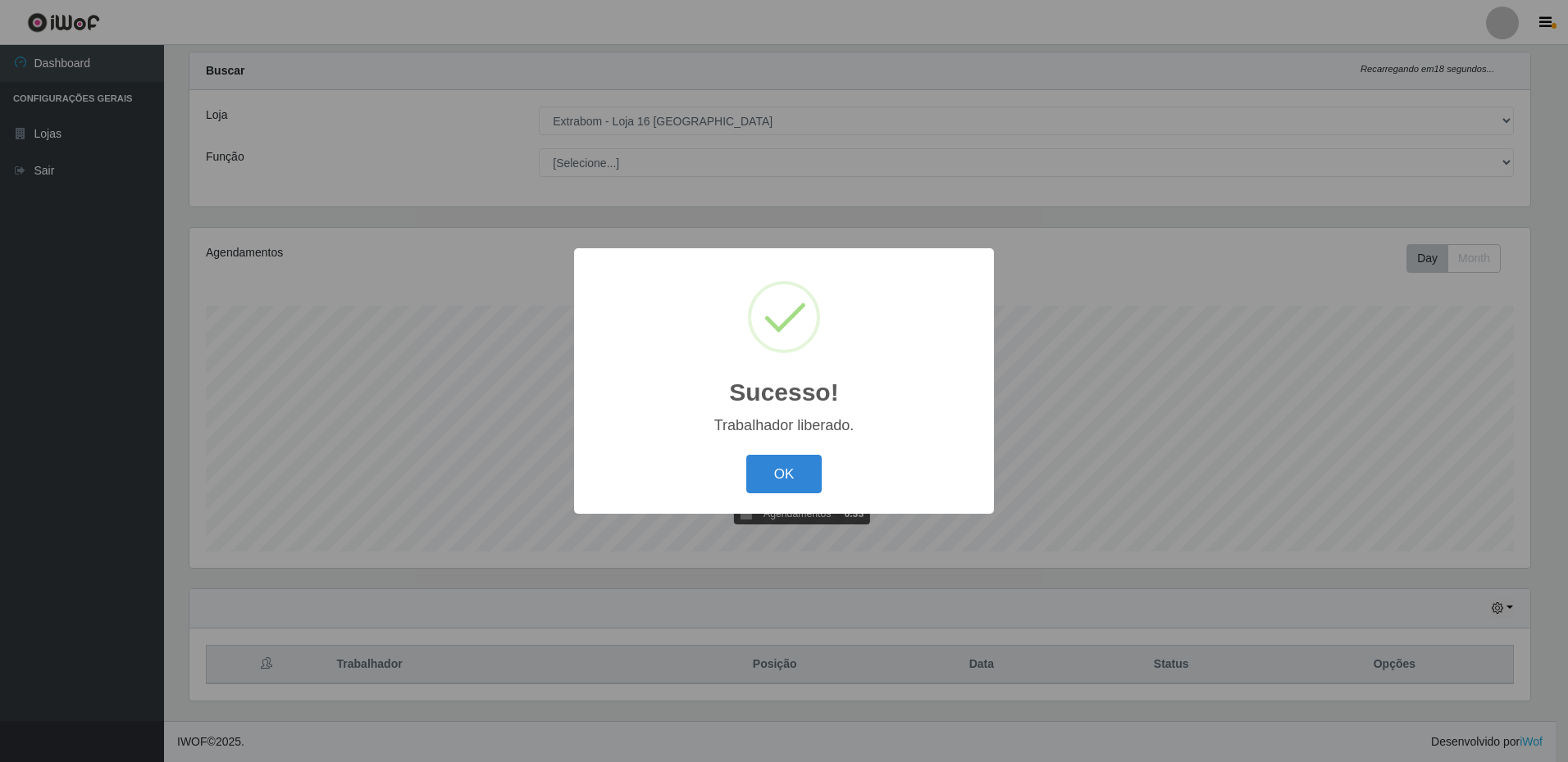
click at [746, 455] on button "OK" at bounding box center [784, 474] width 76 height 38
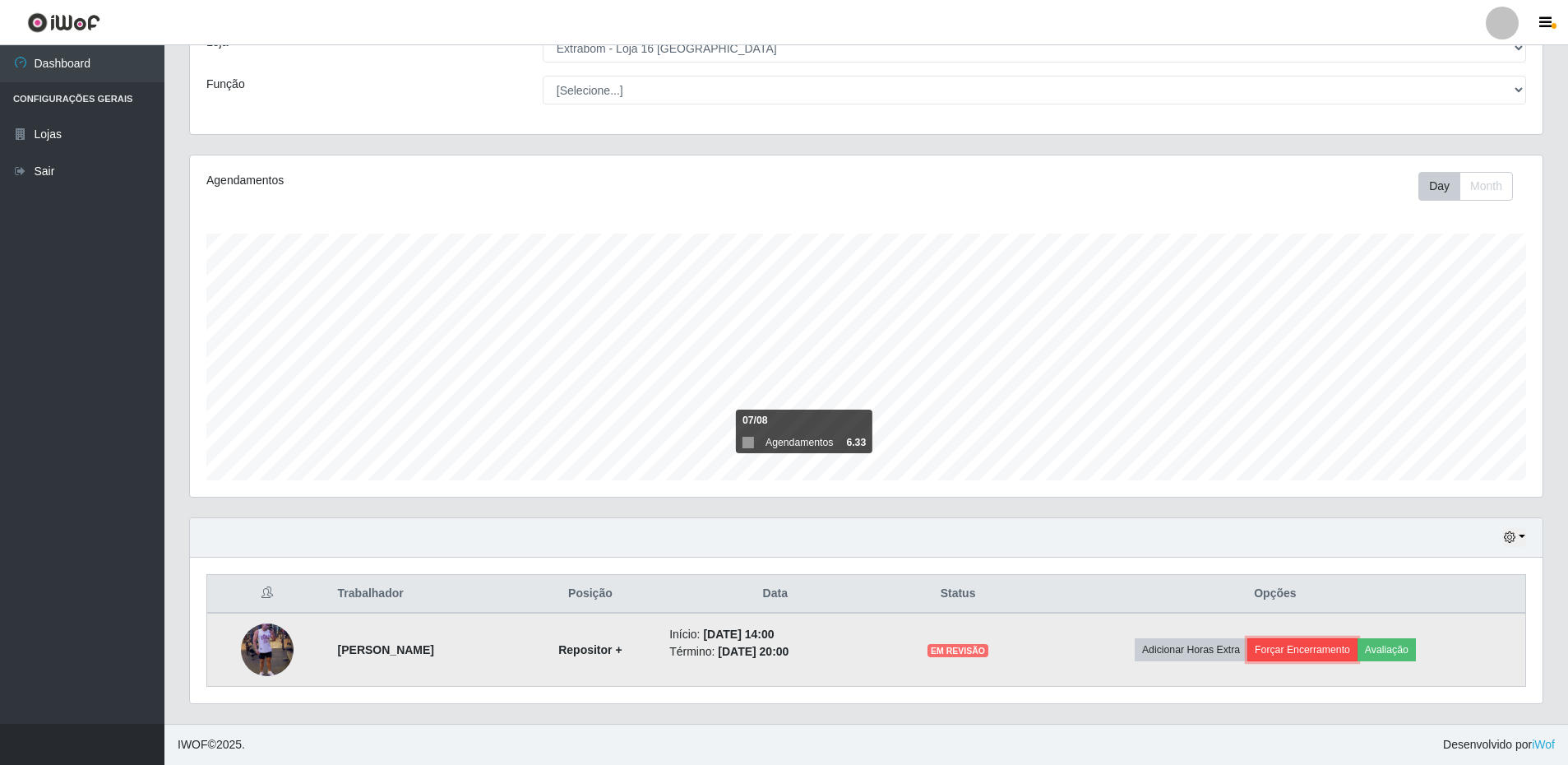
click at [1324, 658] on button "Forçar Encerramento" at bounding box center [1302, 650] width 110 height 23
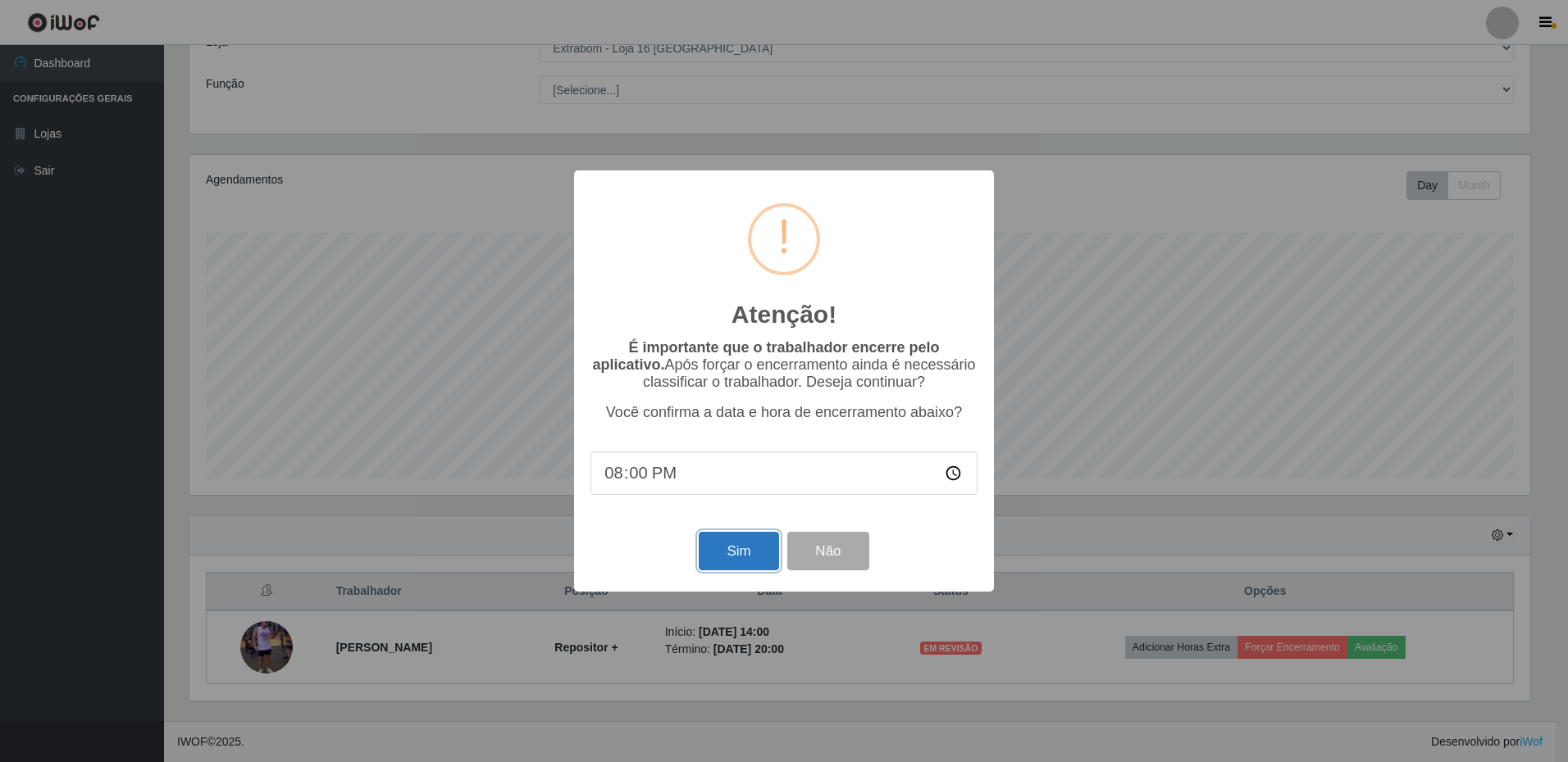
click at [733, 560] on button "Sim" at bounding box center [738, 551] width 80 height 38
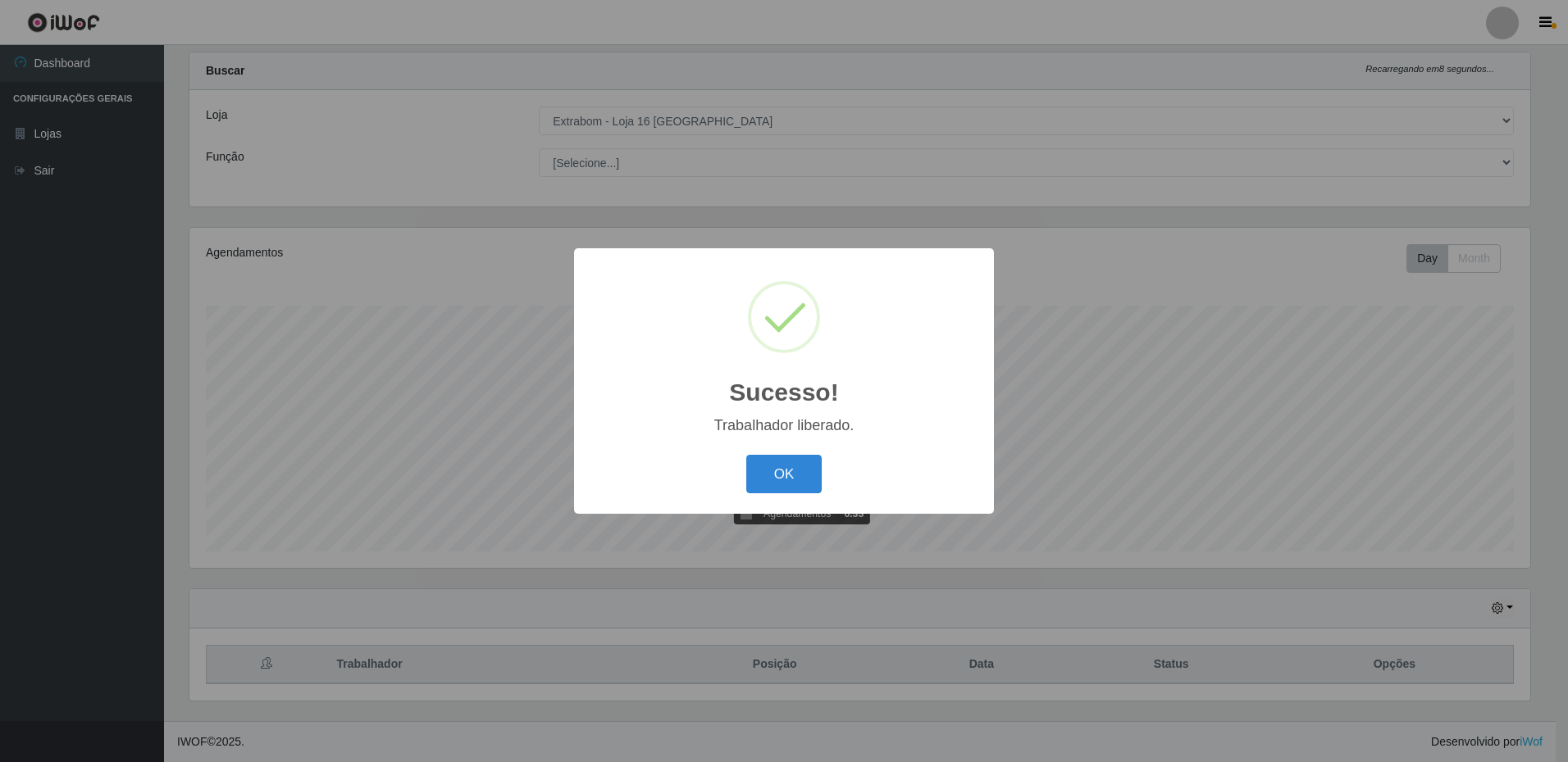
click at [746, 455] on button "OK" at bounding box center [784, 474] width 76 height 38
